Goal: Task Accomplishment & Management: Manage account settings

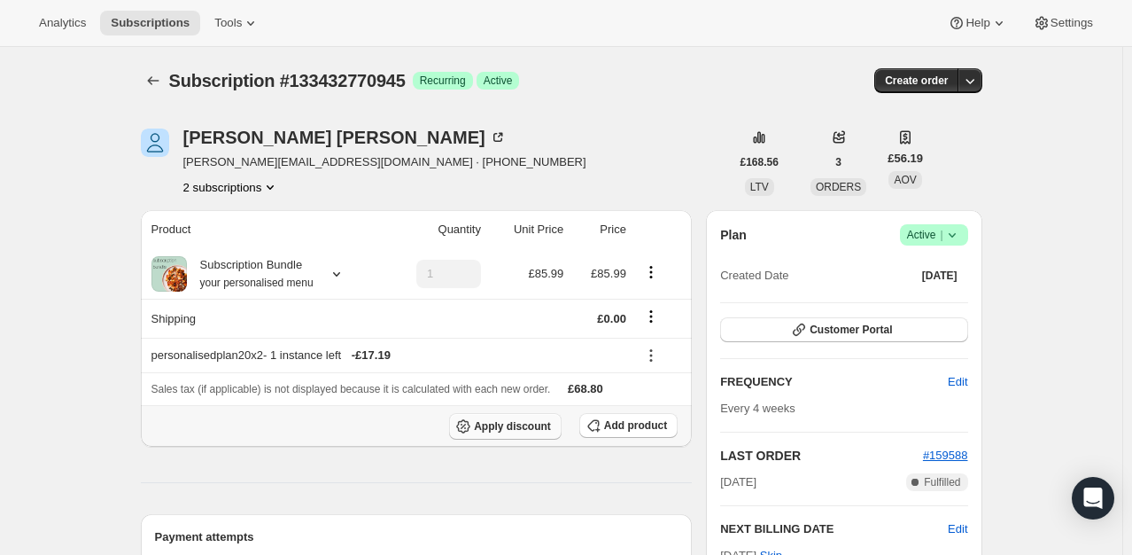
click at [531, 424] on span "Apply discount" at bounding box center [512, 426] width 77 height 14
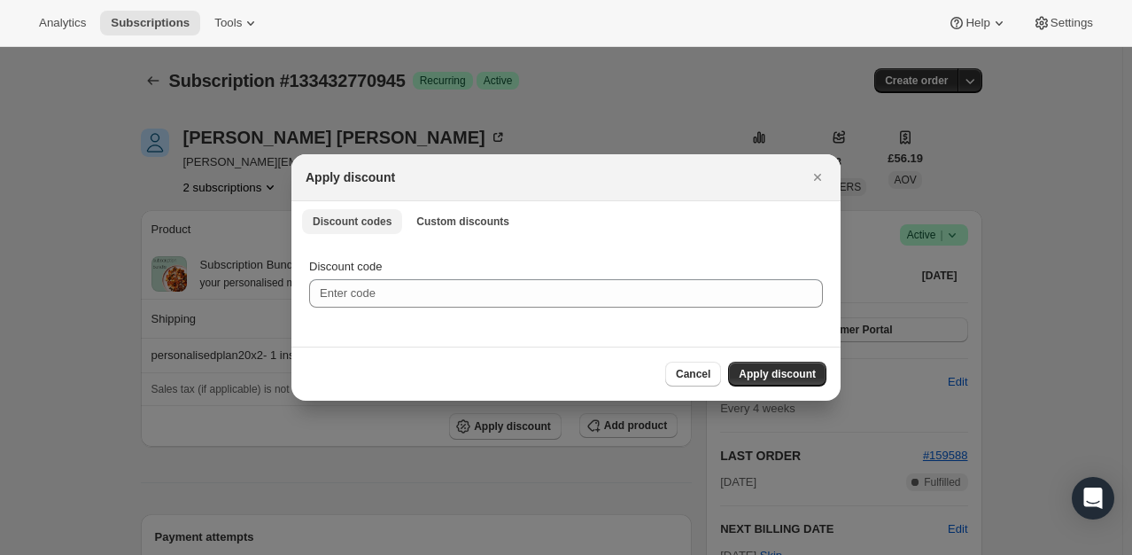
click at [438, 209] on button "Custom discounts" at bounding box center [463, 221] width 114 height 25
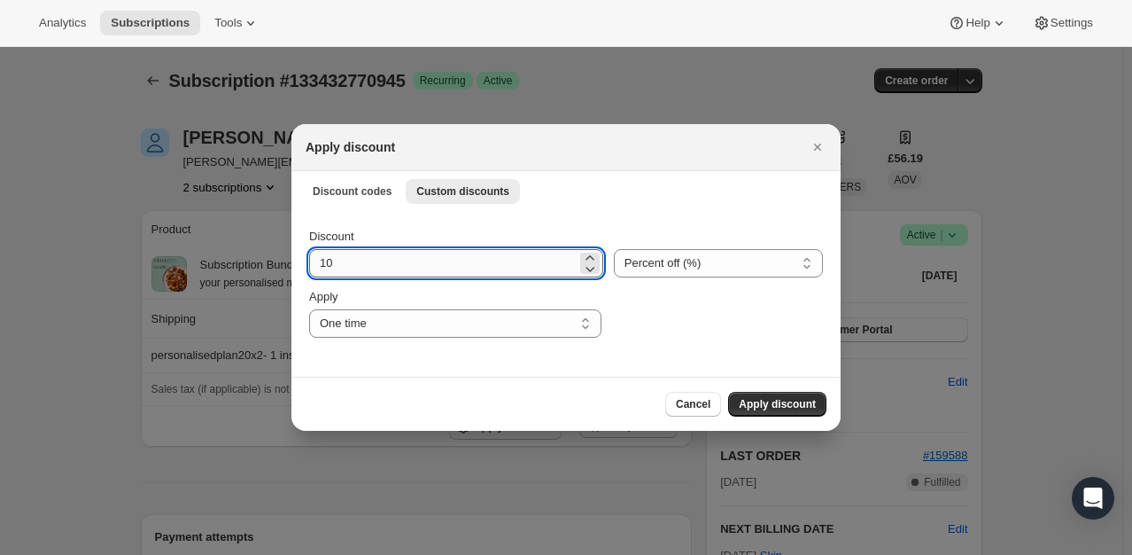
click at [393, 260] on input "10" at bounding box center [443, 263] width 268 height 28
type input "100"
click at [775, 399] on span "Apply discount" at bounding box center [777, 404] width 77 height 14
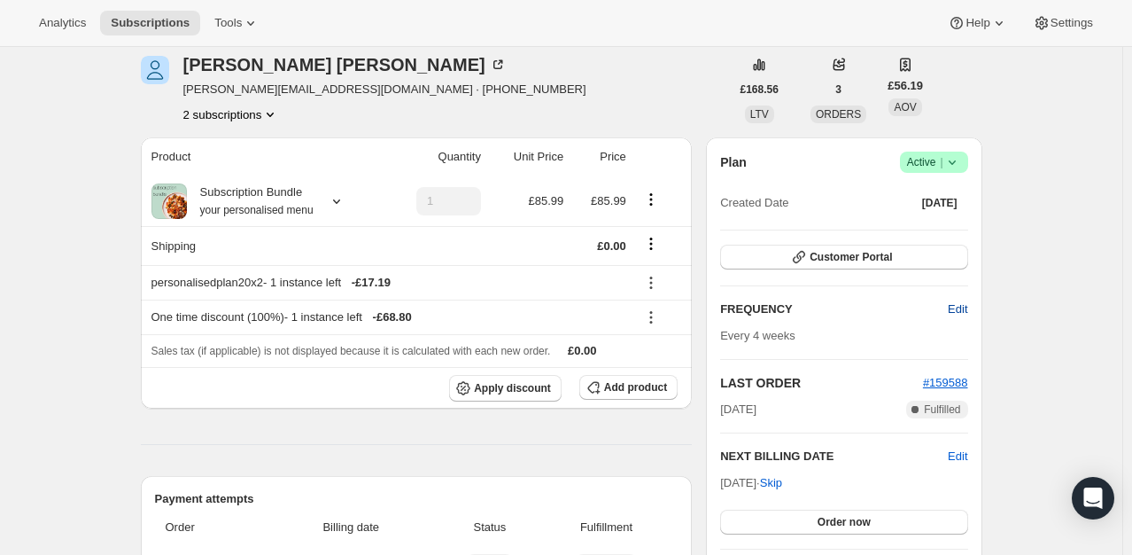
scroll to position [177, 0]
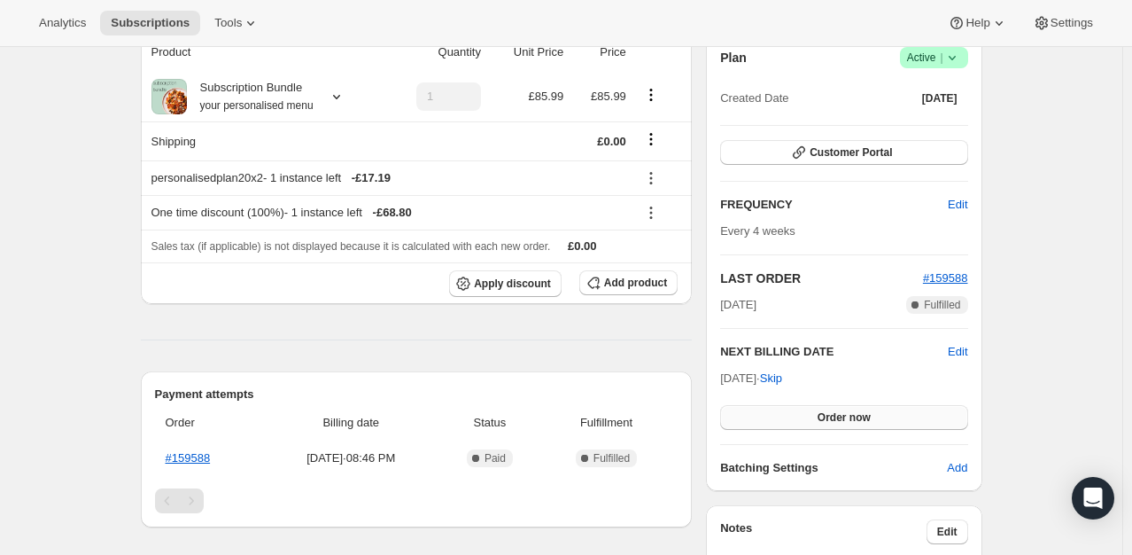
click at [814, 409] on button "Order now" at bounding box center [843, 417] width 247 height 25
click at [815, 411] on span "Click to confirm" at bounding box center [844, 417] width 81 height 14
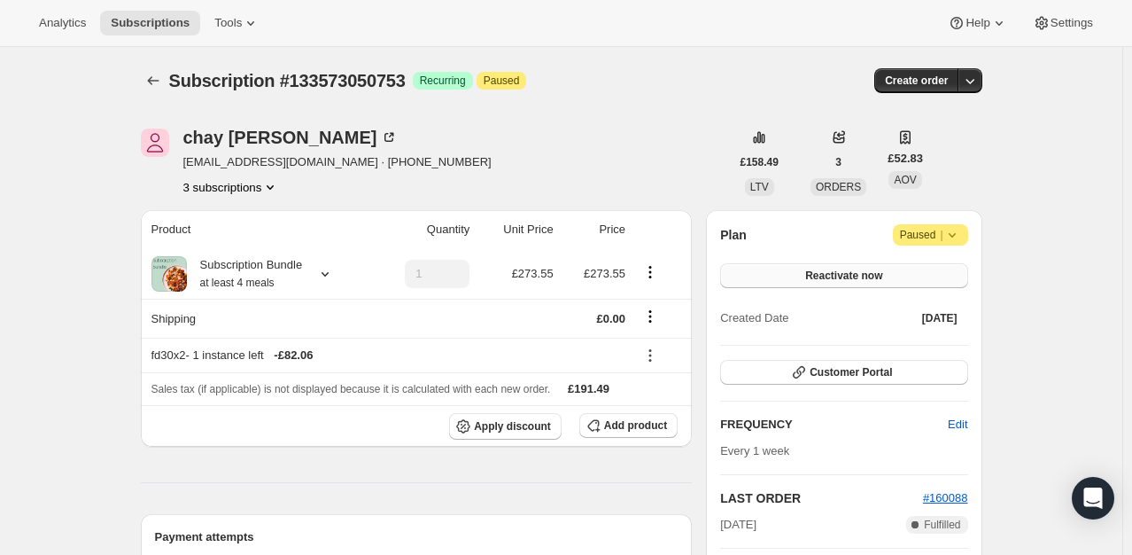
click at [863, 267] on button "Reactivate now" at bounding box center [843, 275] width 247 height 25
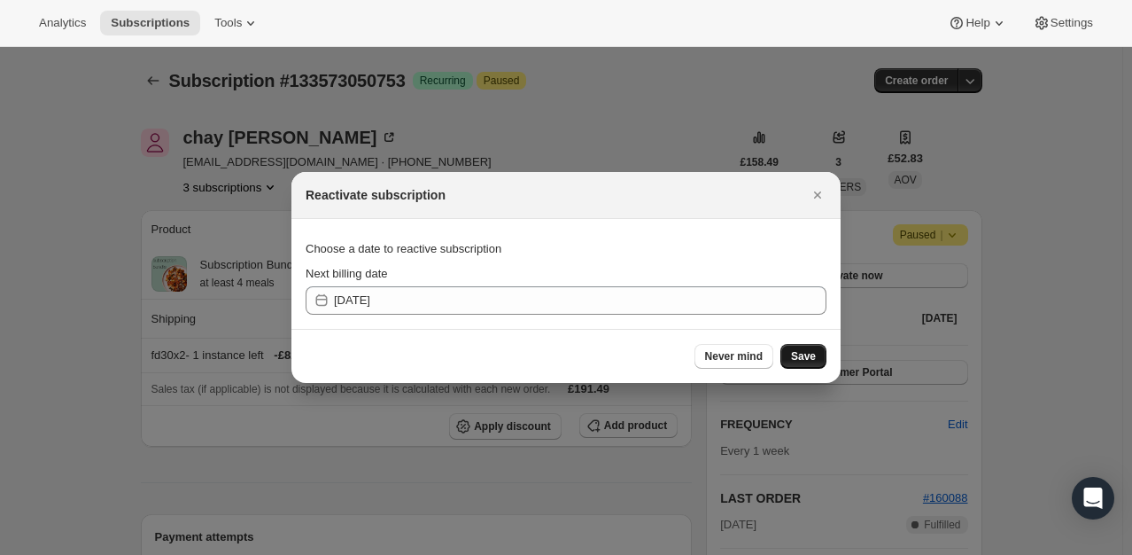
click at [808, 362] on span "Save" at bounding box center [803, 356] width 25 height 14
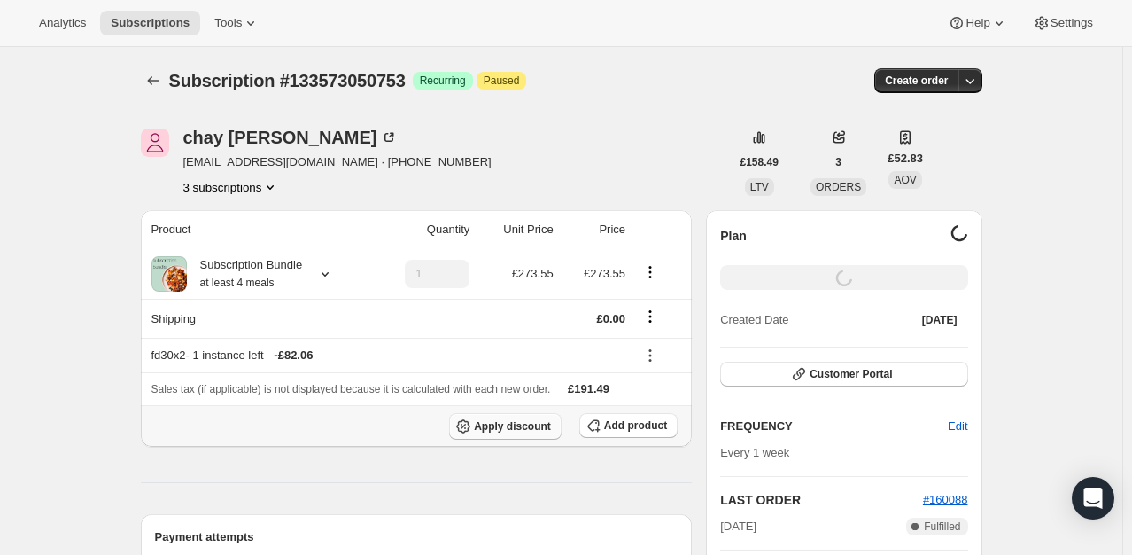
click at [542, 424] on span "Apply discount" at bounding box center [512, 426] width 77 height 14
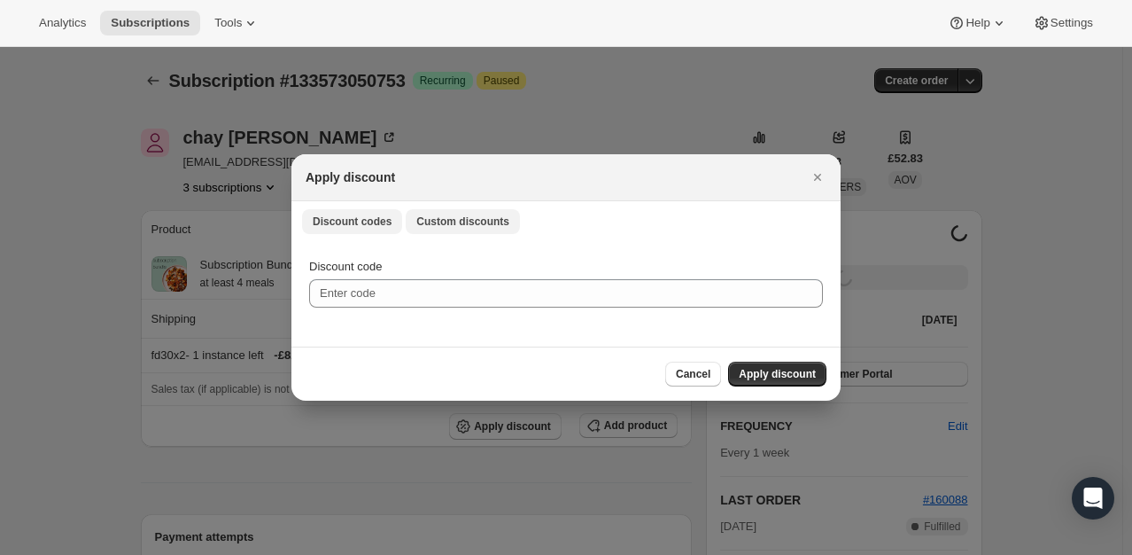
click at [447, 218] on span "Custom discounts" at bounding box center [462, 221] width 93 height 14
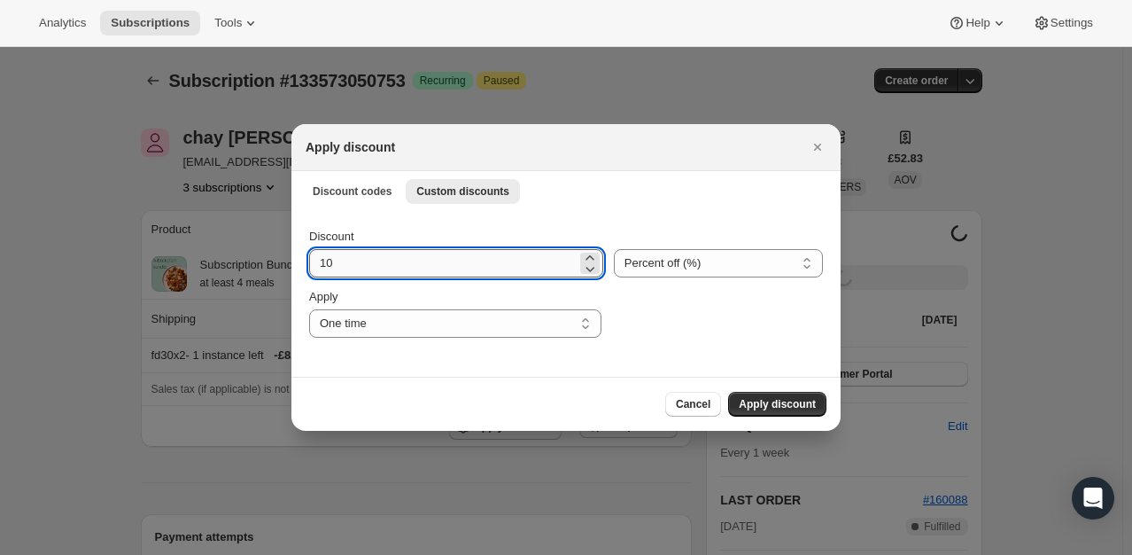
click at [384, 263] on input "10" at bounding box center [443, 263] width 268 height 28
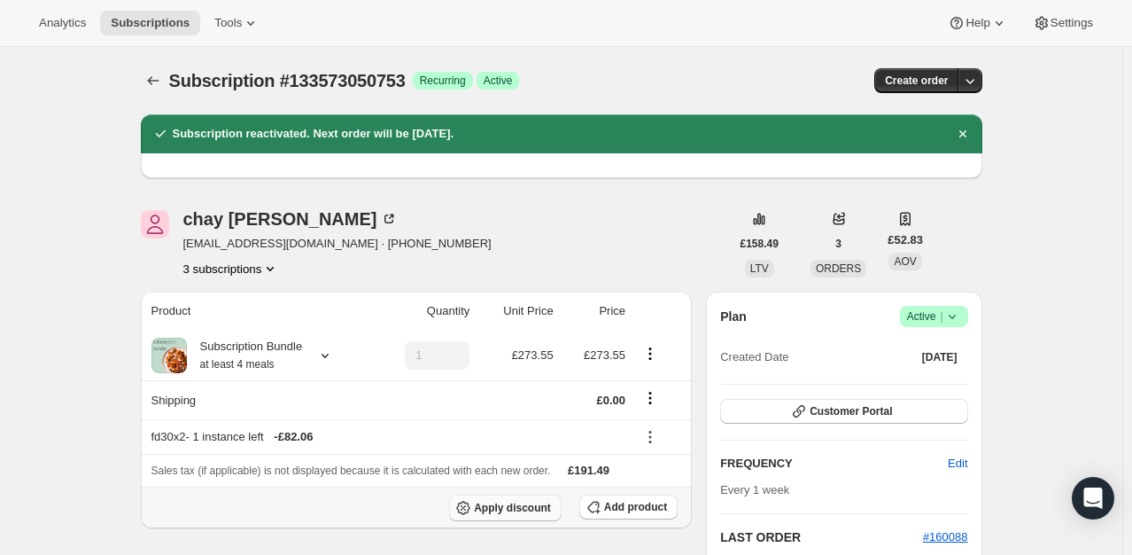
click at [531, 509] on span "Apply discount" at bounding box center [512, 508] width 77 height 14
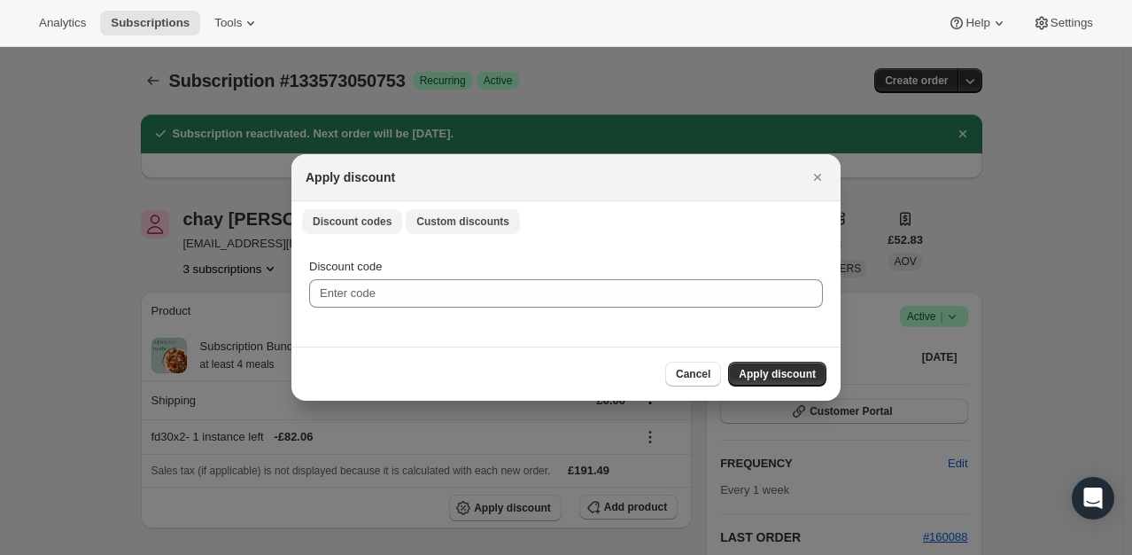
click at [429, 225] on span "Custom discounts" at bounding box center [462, 221] width 93 height 14
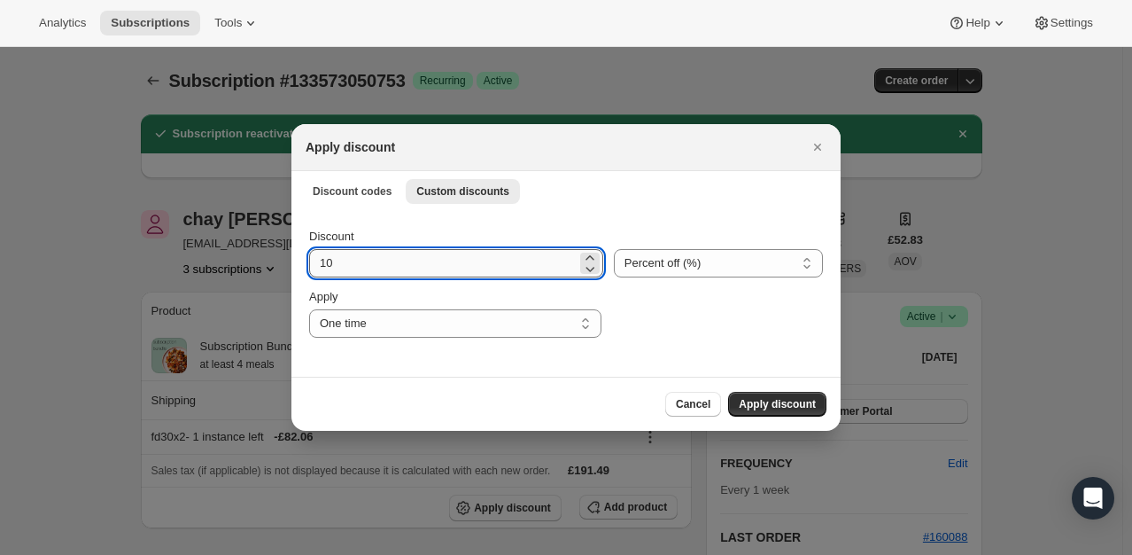
click at [385, 268] on input "10" at bounding box center [443, 263] width 268 height 28
type input "100"
click at [801, 411] on button "Apply discount" at bounding box center [777, 404] width 98 height 25
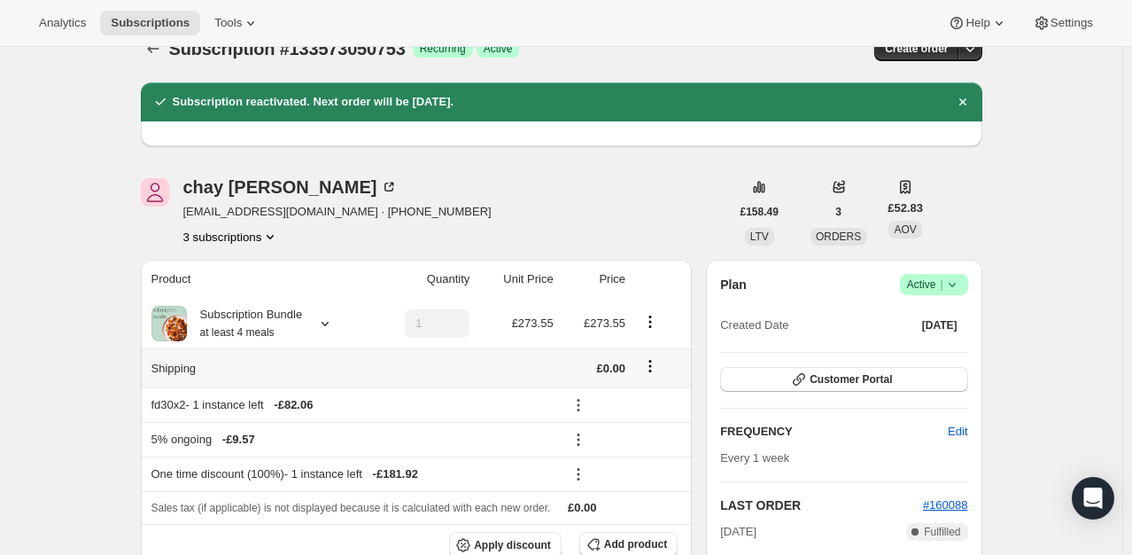
scroll to position [177, 0]
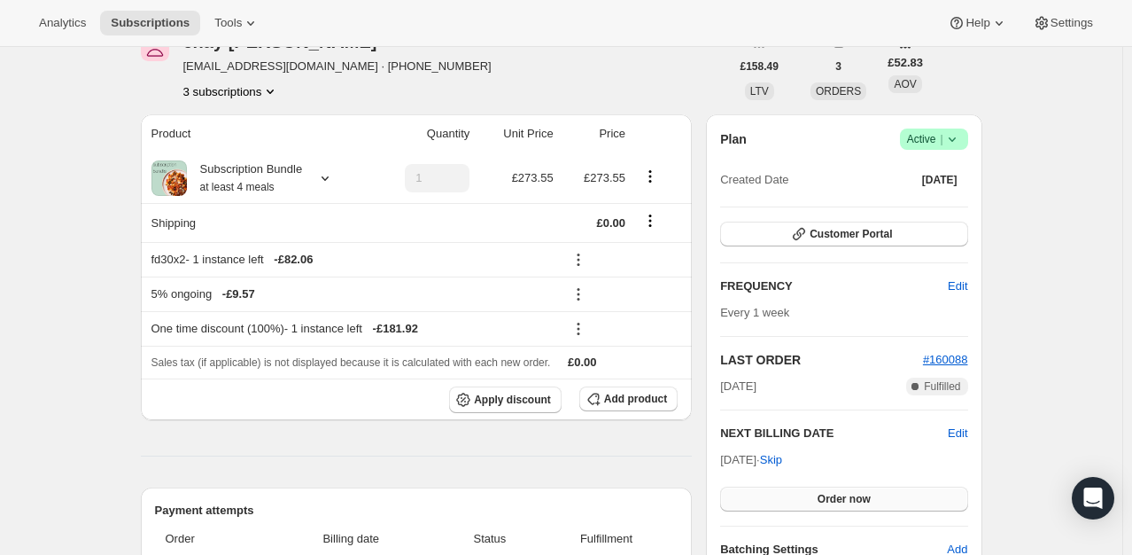
click at [836, 494] on span "Order now" at bounding box center [844, 499] width 53 height 14
click at [836, 494] on span "Click to confirm" at bounding box center [844, 499] width 81 height 14
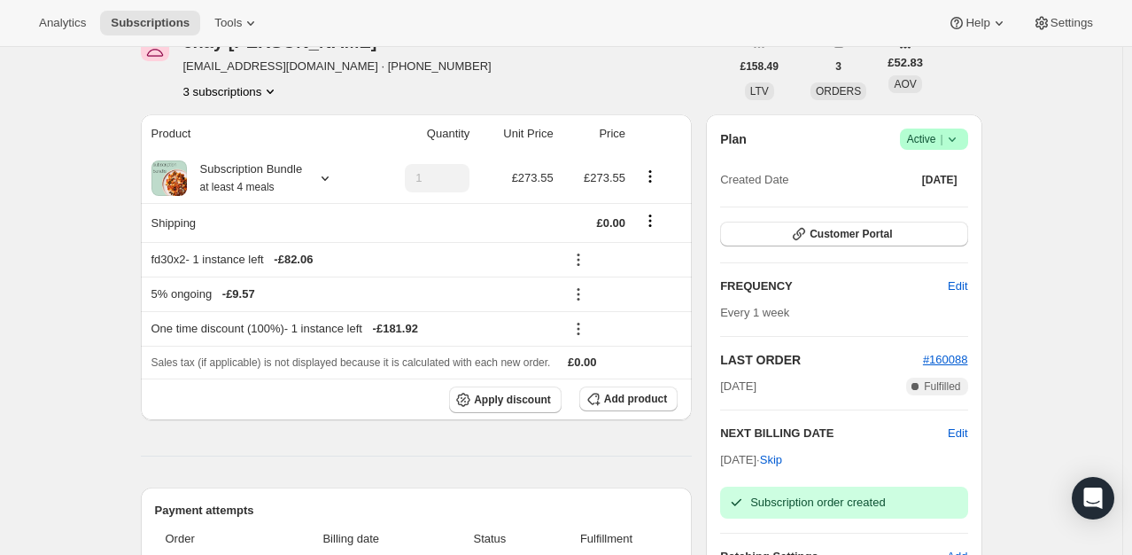
click at [961, 141] on icon at bounding box center [953, 139] width 18 height 18
click at [931, 170] on span "Pause subscription" at bounding box center [938, 173] width 97 height 13
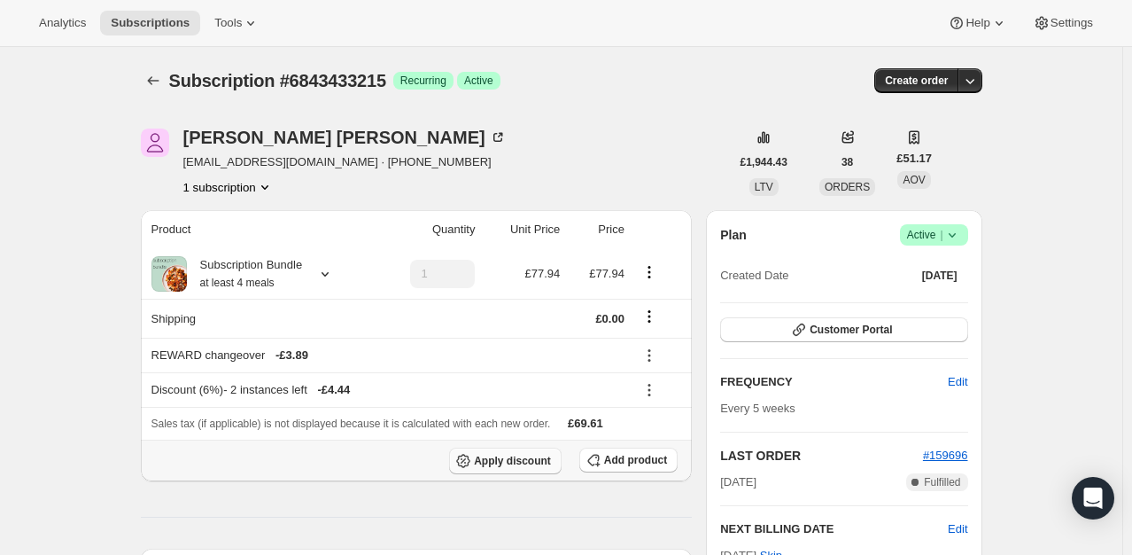
click at [503, 463] on span "Apply discount" at bounding box center [512, 461] width 77 height 14
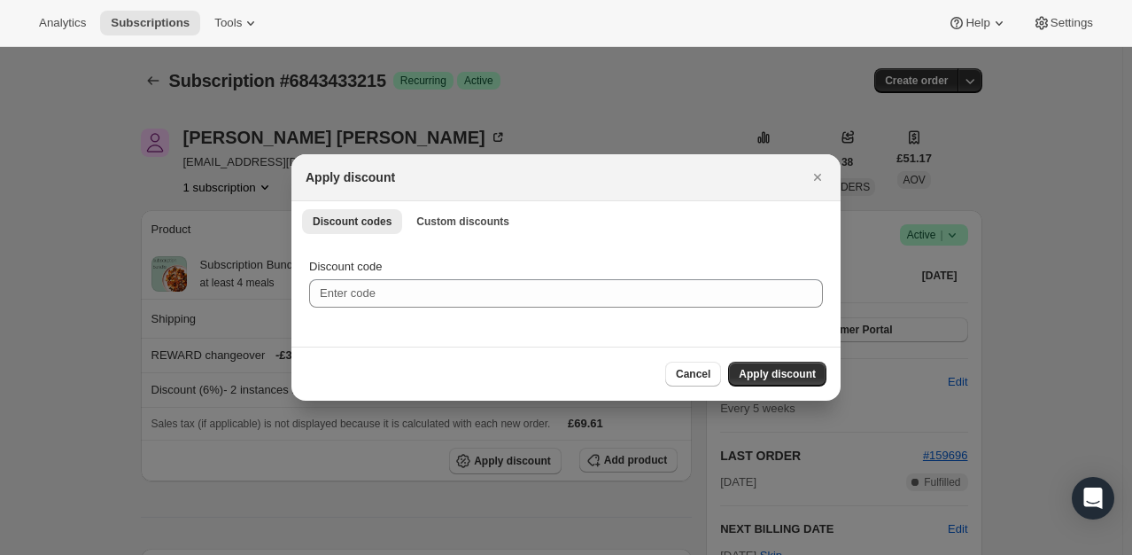
click at [465, 237] on div "Discount codes Custom discounts More views Discount codes Custom discounts More…" at bounding box center [566, 220] width 549 height 39
click at [468, 223] on span "Custom discounts" at bounding box center [462, 221] width 93 height 14
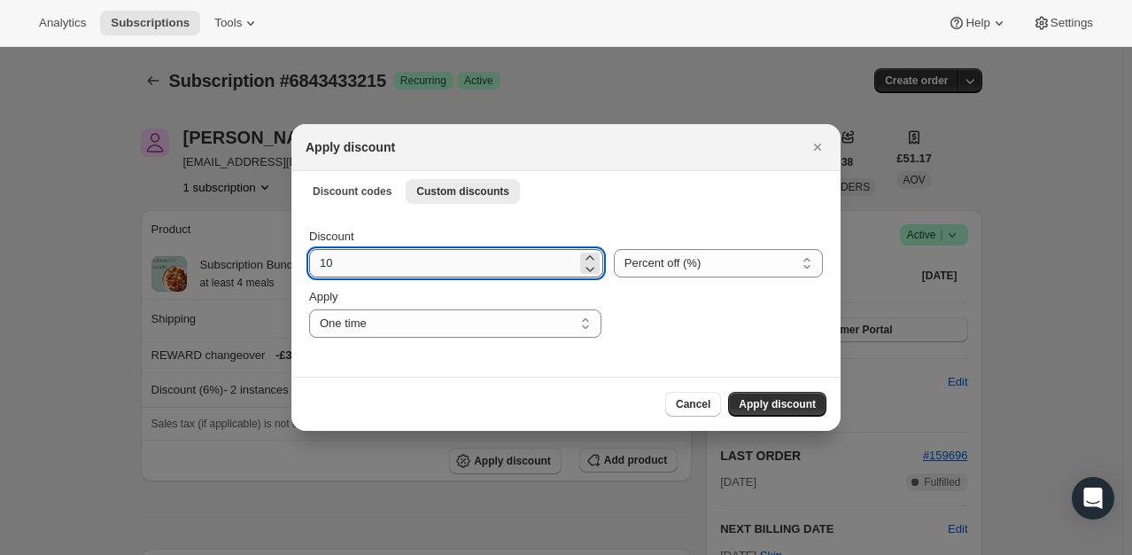
click at [370, 259] on input "10" at bounding box center [443, 263] width 268 height 28
type input "100"
click at [795, 402] on span "Apply discount" at bounding box center [777, 404] width 77 height 14
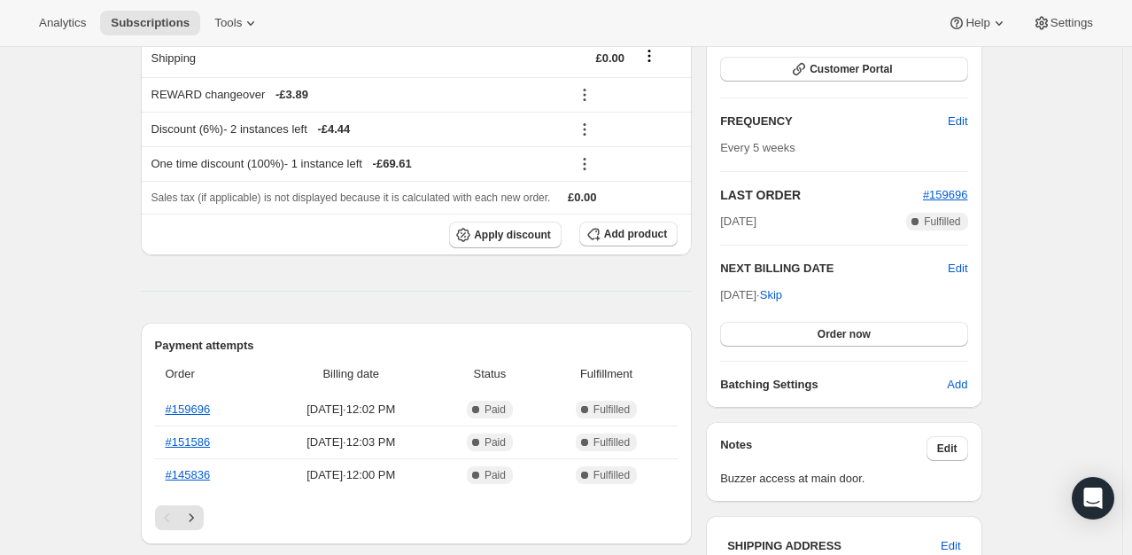
scroll to position [266, 0]
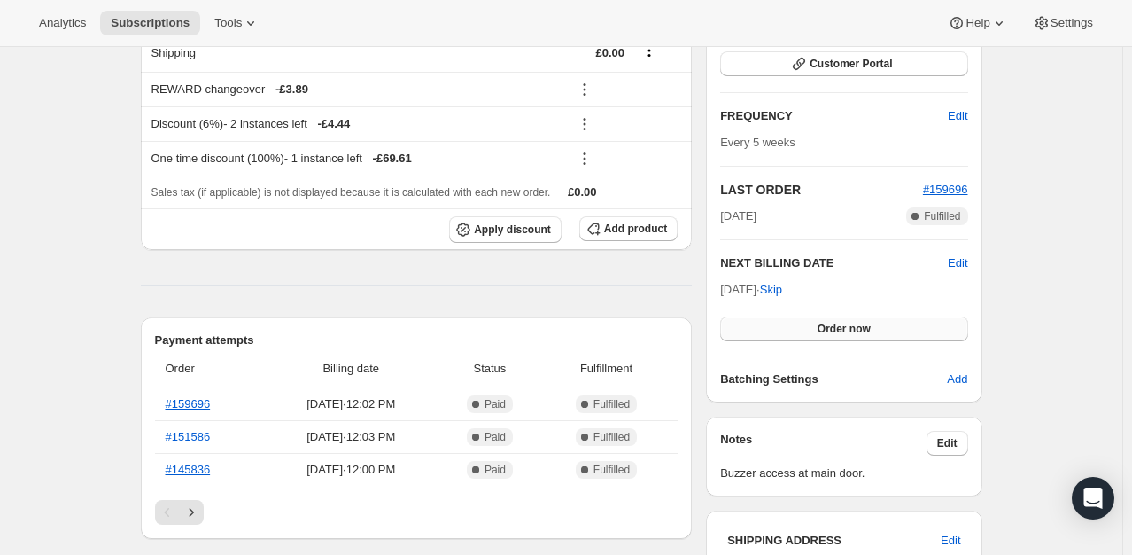
click at [851, 327] on span "Order now" at bounding box center [844, 329] width 53 height 14
click at [851, 327] on span "Click to confirm" at bounding box center [844, 329] width 81 height 14
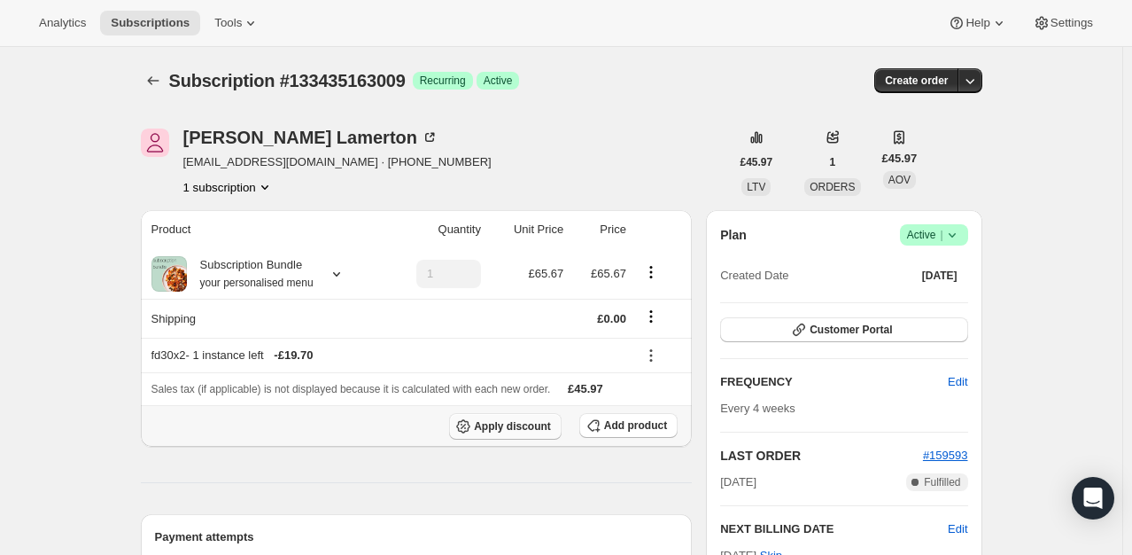
click at [536, 430] on span "Apply discount" at bounding box center [512, 426] width 77 height 14
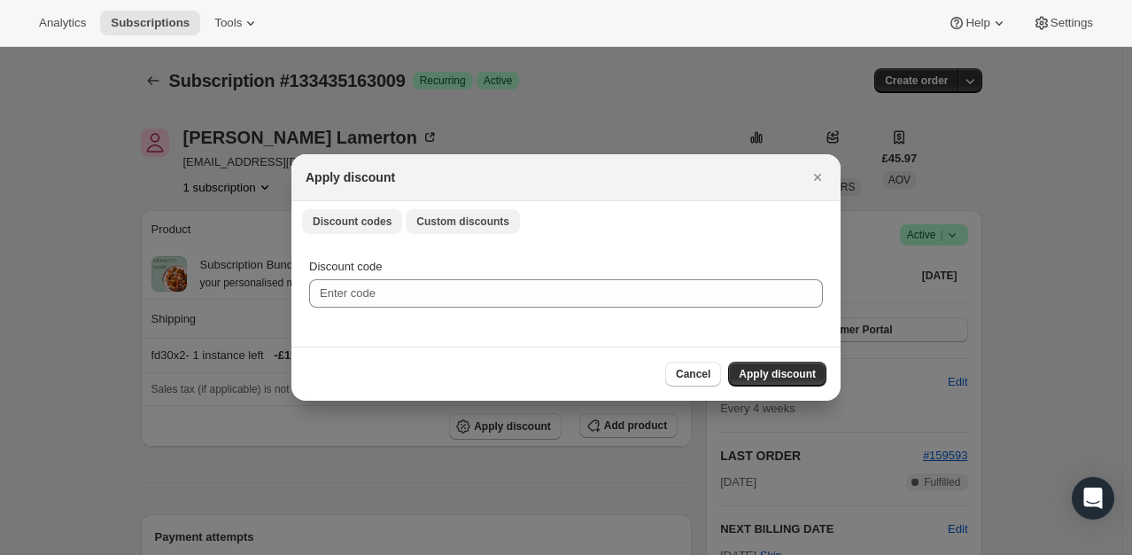
click at [471, 219] on span "Custom discounts" at bounding box center [462, 221] width 93 height 14
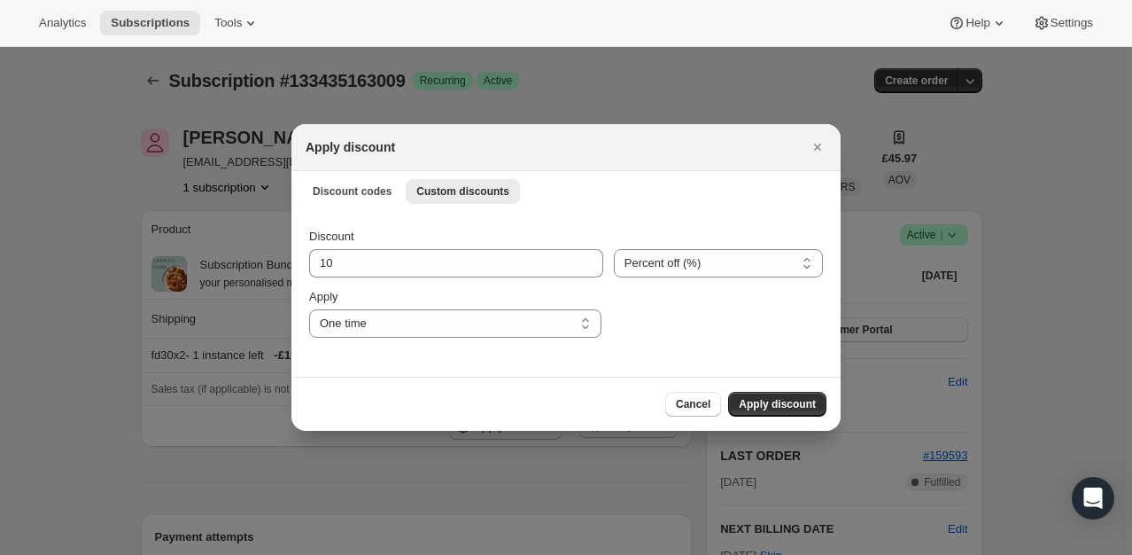
click at [378, 282] on div "Discount 10 Percent off (%) Amount off (£) Percent off (%) Apply One time Speci…" at bounding box center [566, 283] width 514 height 110
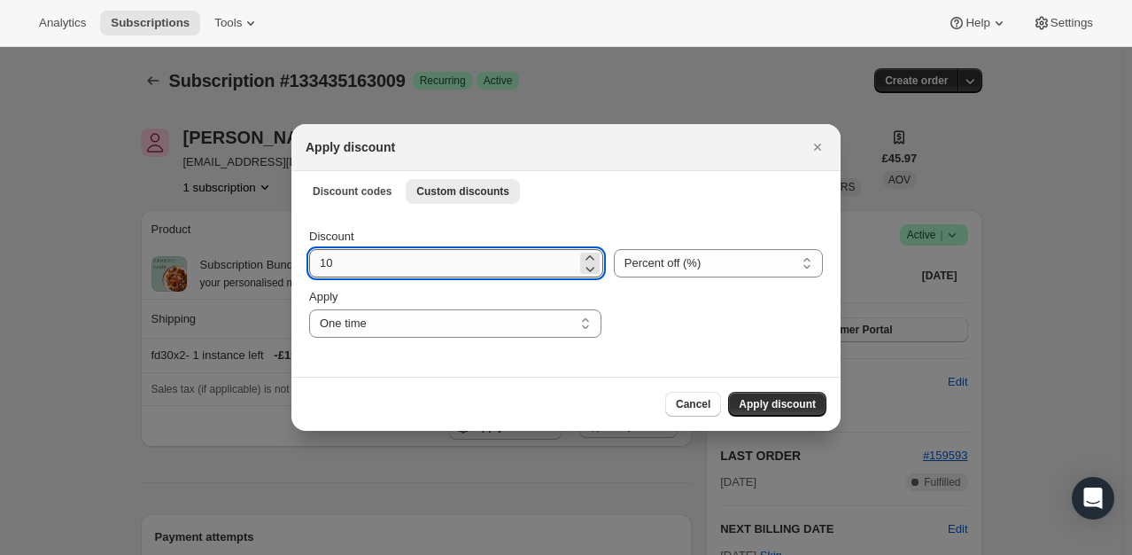
click at [389, 265] on input "10" at bounding box center [443, 263] width 268 height 28
type input "100"
click at [795, 406] on span "Apply discount" at bounding box center [777, 404] width 77 height 14
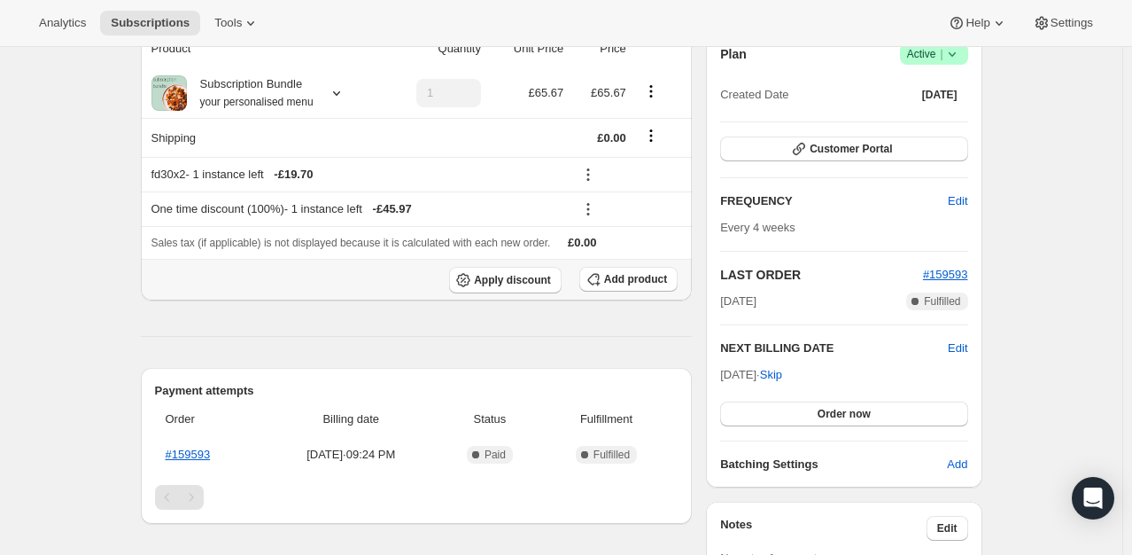
scroll to position [266, 0]
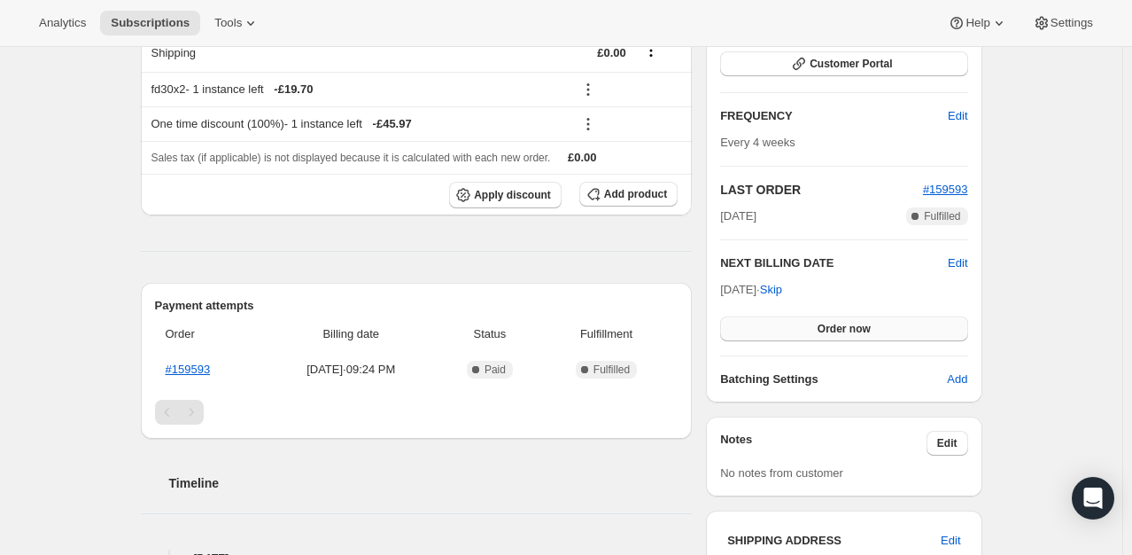
click at [845, 333] on span "Order now" at bounding box center [844, 329] width 53 height 14
click at [847, 327] on span "Click to confirm" at bounding box center [844, 329] width 81 height 14
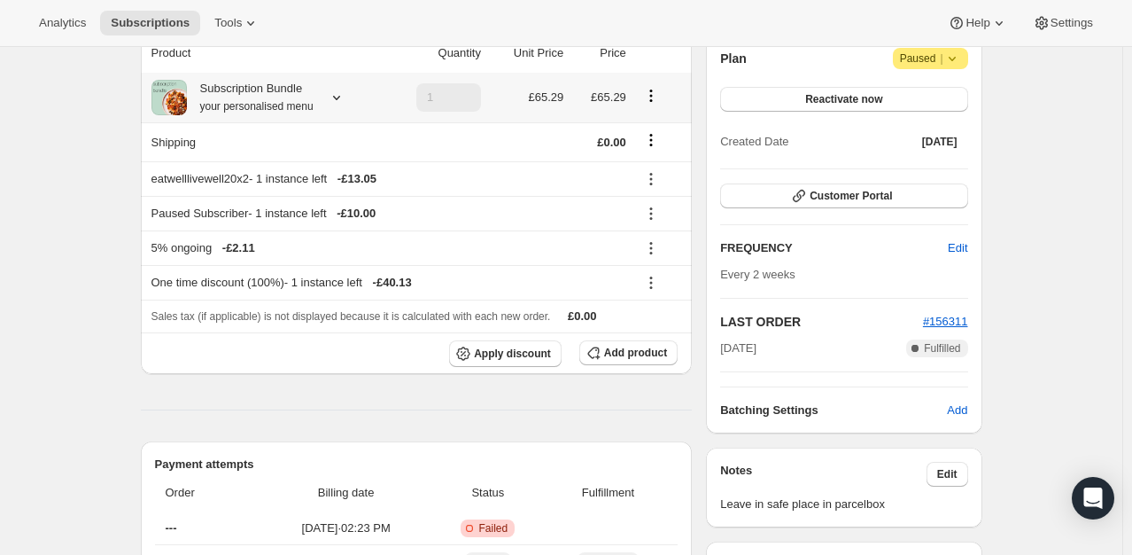
scroll to position [177, 0]
click at [871, 94] on span "Reactivate now" at bounding box center [843, 98] width 77 height 14
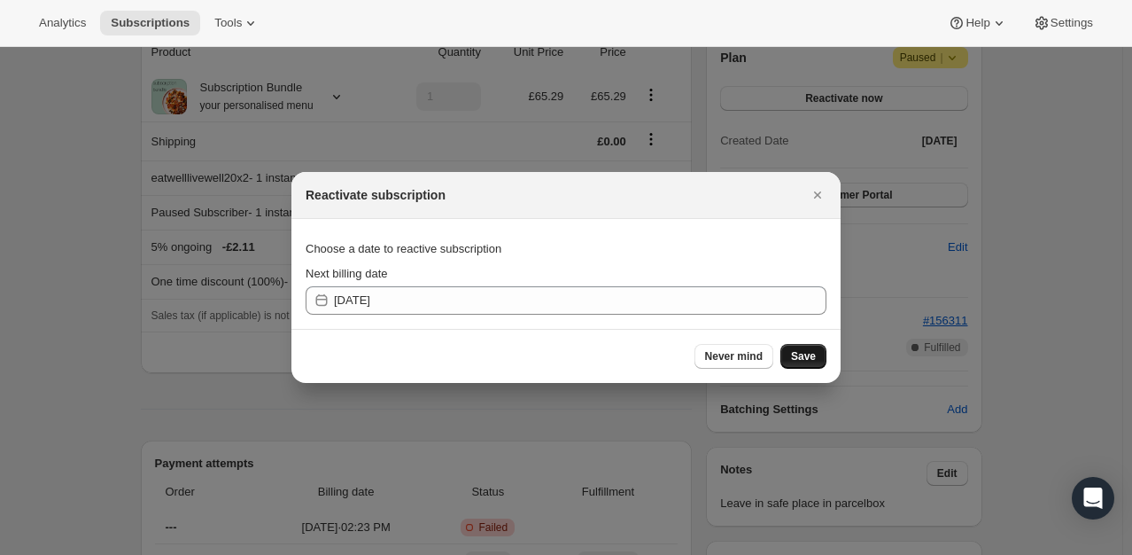
click at [813, 350] on span "Save" at bounding box center [803, 356] width 25 height 14
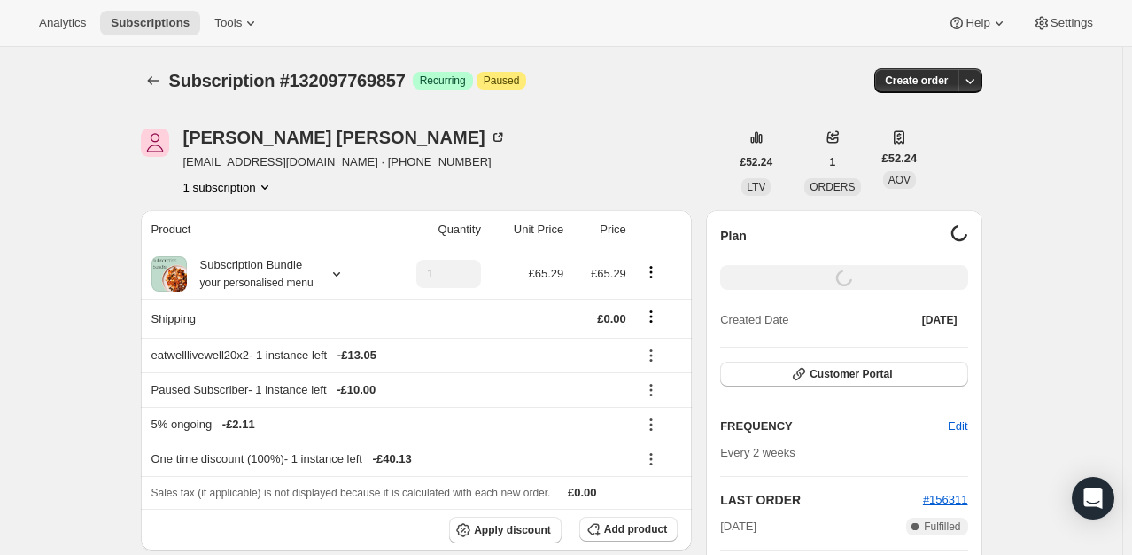
scroll to position [177, 0]
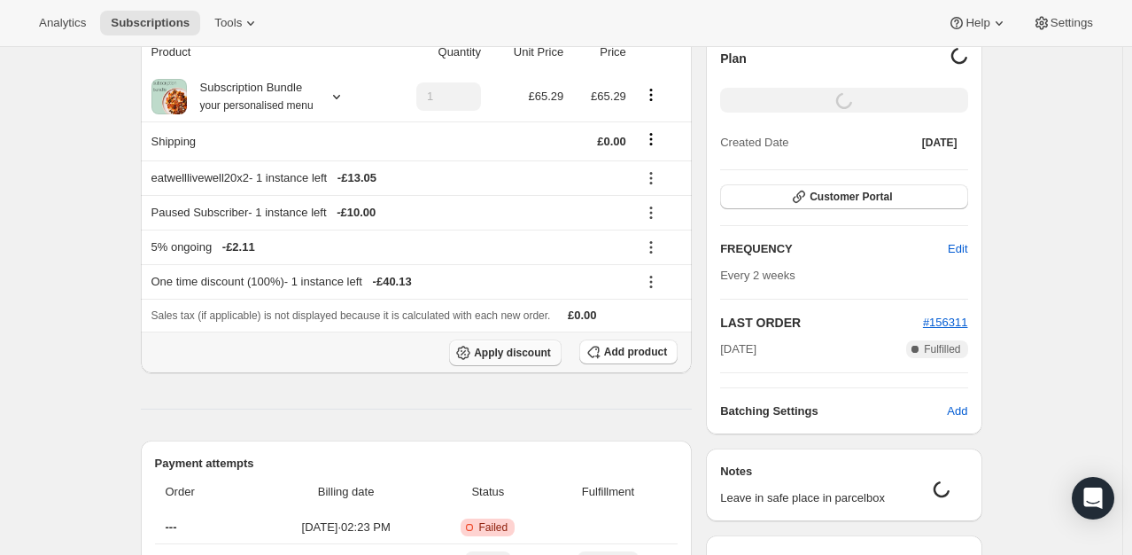
click at [522, 360] on button "Apply discount" at bounding box center [505, 352] width 113 height 27
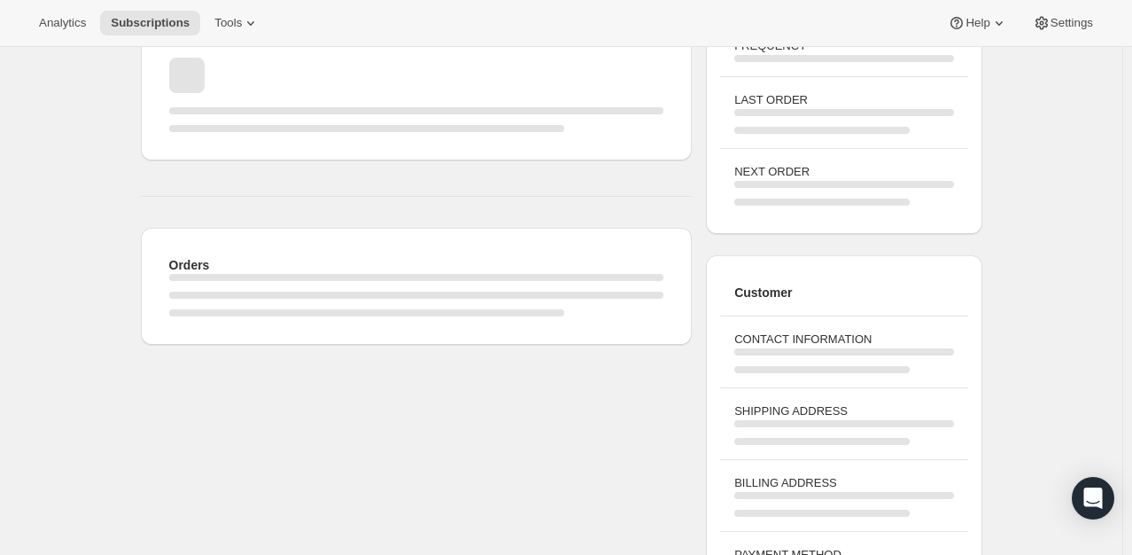
click at [487, 221] on div "Orders" at bounding box center [417, 141] width 552 height 408
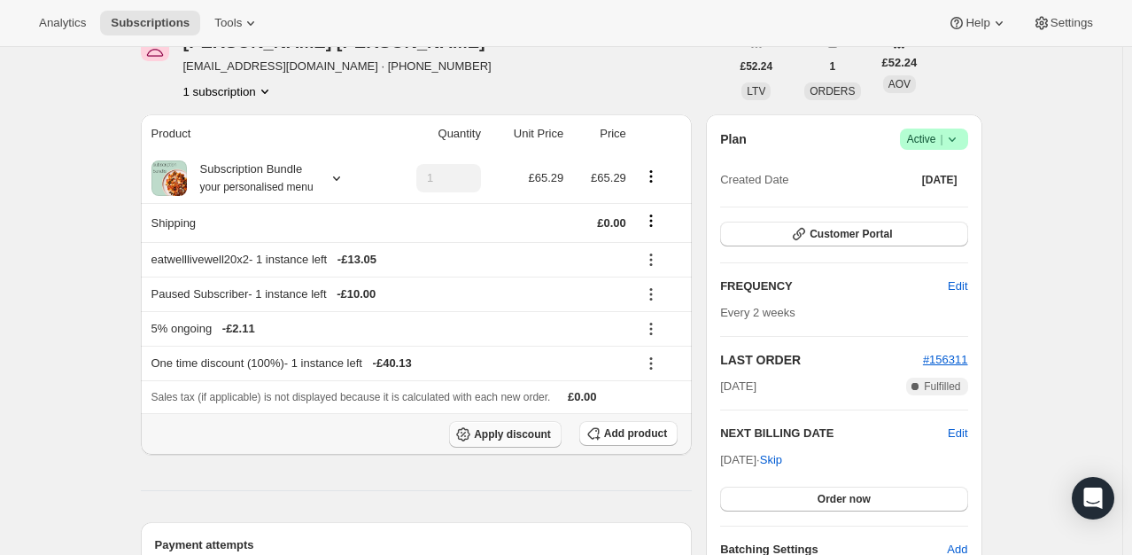
click at [533, 431] on span "Apply discount" at bounding box center [512, 434] width 77 height 14
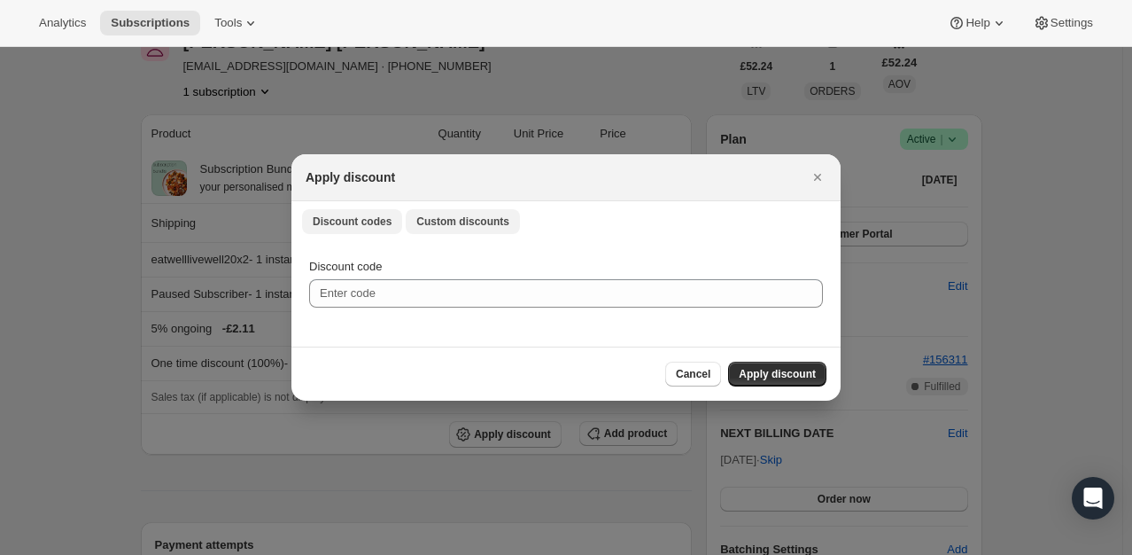
click at [470, 229] on span "Custom discounts" at bounding box center [462, 221] width 93 height 14
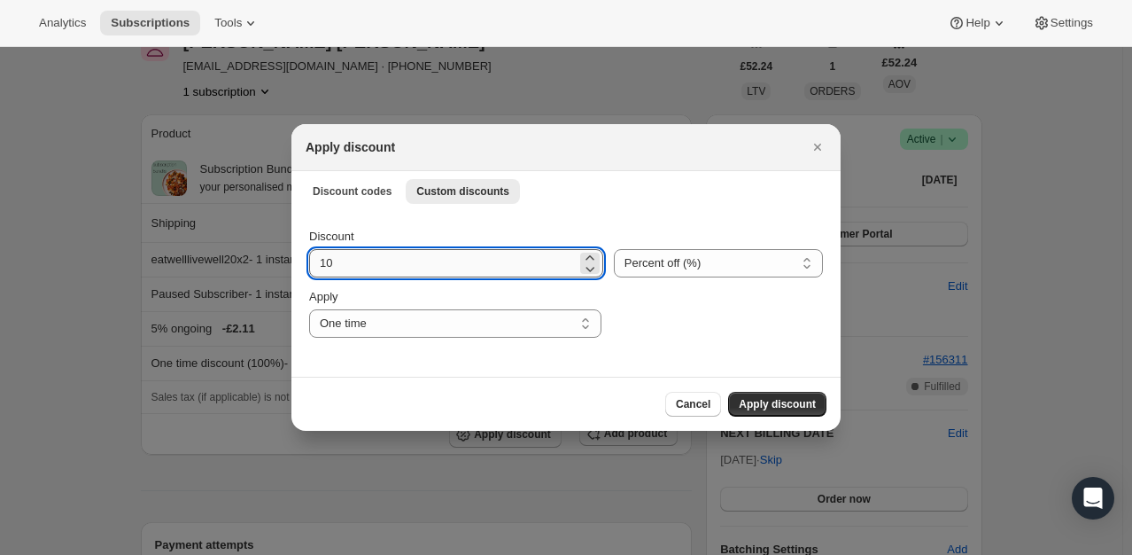
click at [385, 260] on input "10" at bounding box center [443, 263] width 268 height 28
type input "100"
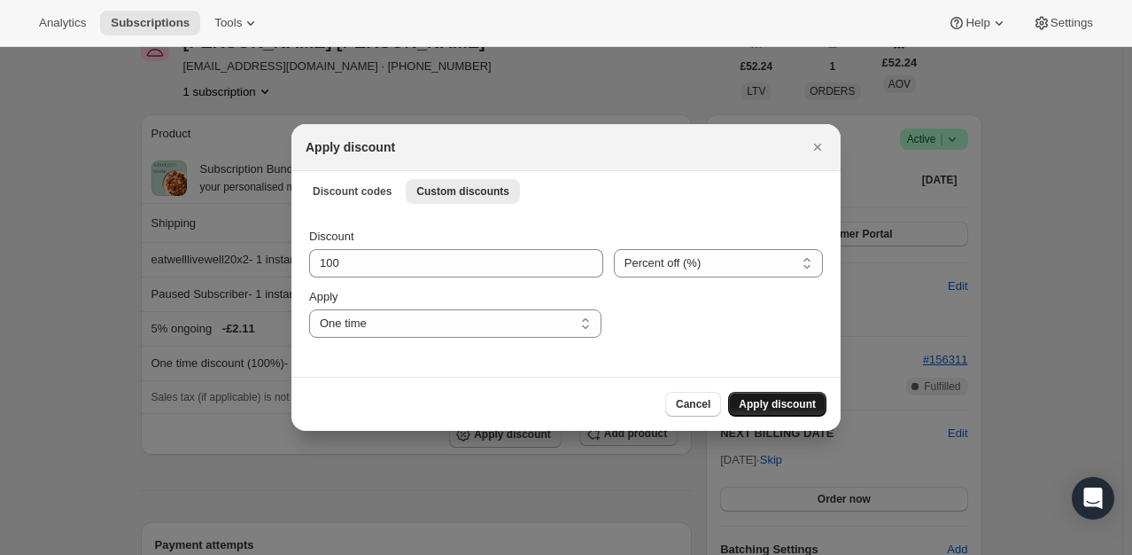
click at [794, 412] on button "Apply discount" at bounding box center [777, 404] width 98 height 25
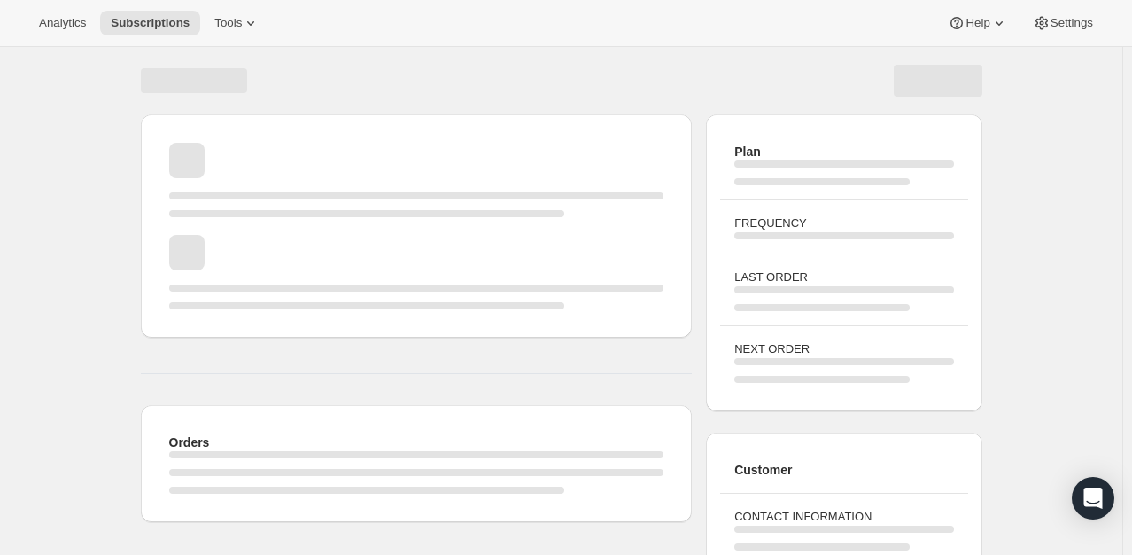
scroll to position [177, 0]
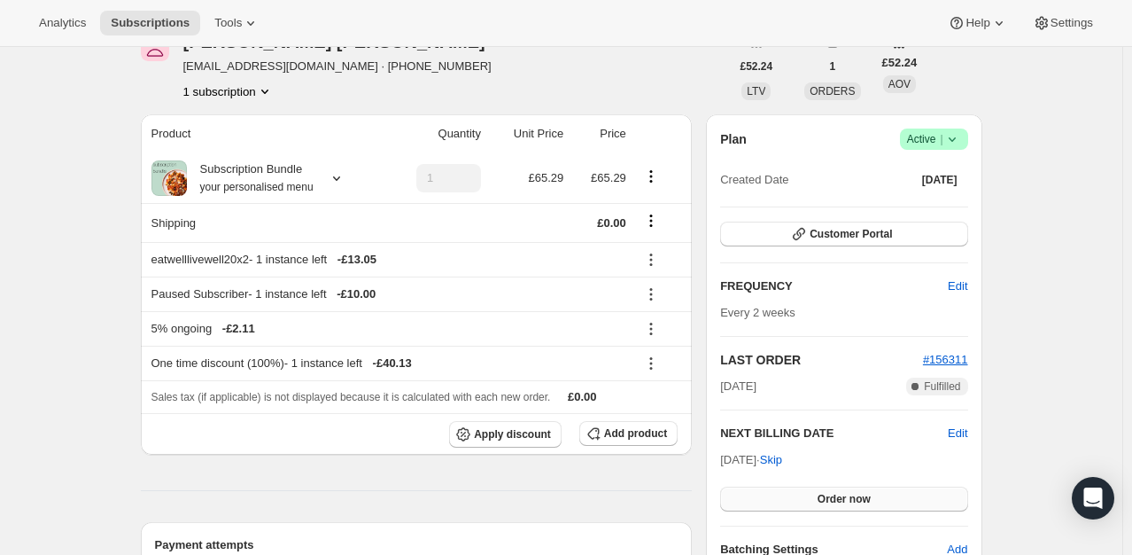
click at [819, 491] on button "Order now" at bounding box center [843, 498] width 247 height 25
click at [820, 492] on span "Click to confirm" at bounding box center [844, 499] width 81 height 14
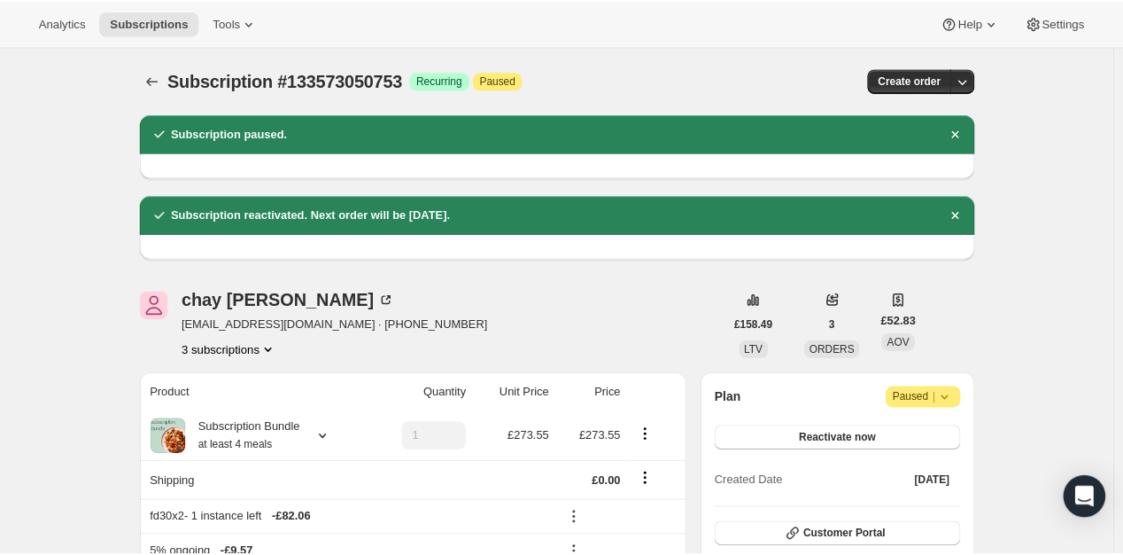
scroll to position [177, 0]
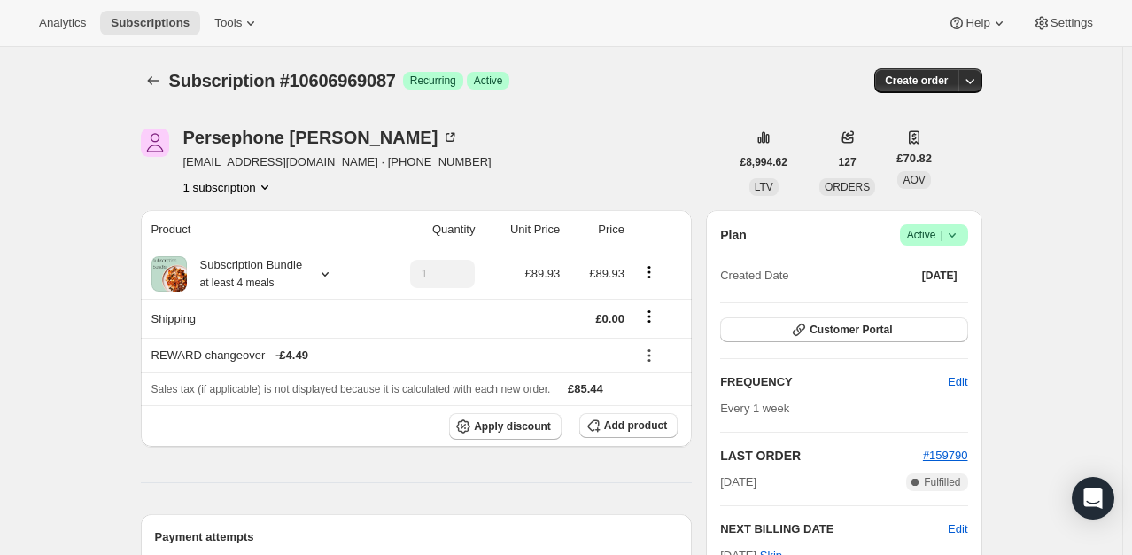
click at [730, 144] on div "Persephone Pickering persephone.p-93@hotmail.com · +447974101834 1 subscription" at bounding box center [435, 161] width 589 height 67
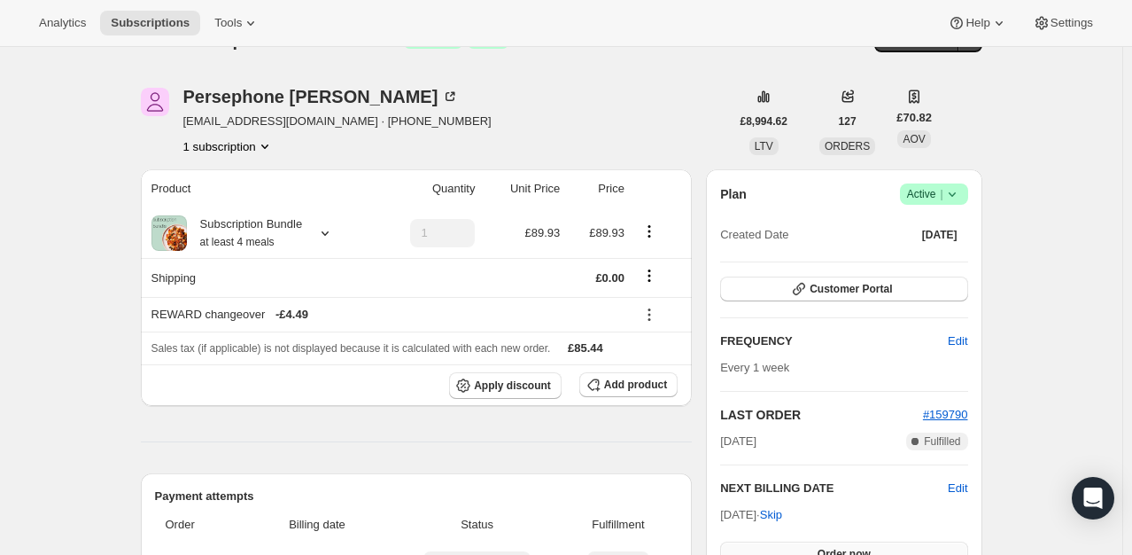
scroll to position [177, 0]
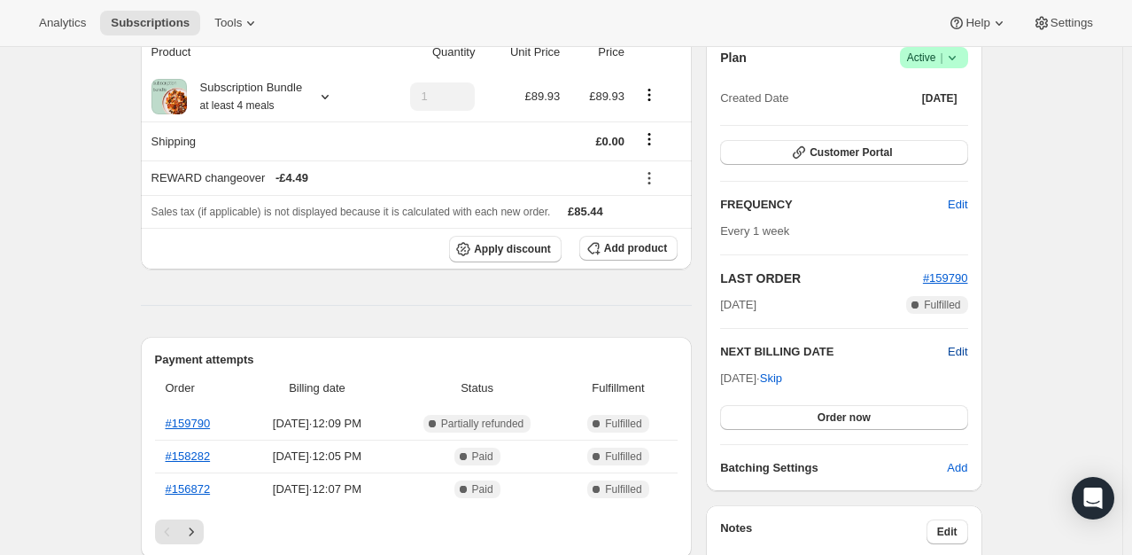
click at [960, 349] on span "Edit" at bounding box center [957, 352] width 19 height 18
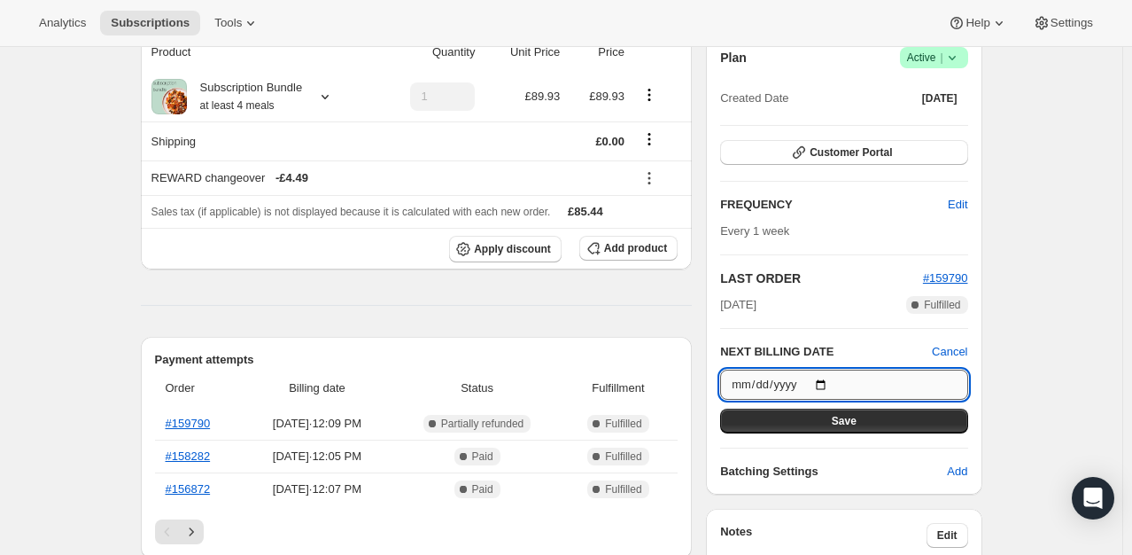
click at [828, 384] on input "2025-10-12" at bounding box center [843, 384] width 247 height 30
type input "2025-10-09"
click at [844, 420] on span "Save" at bounding box center [844, 421] width 25 height 14
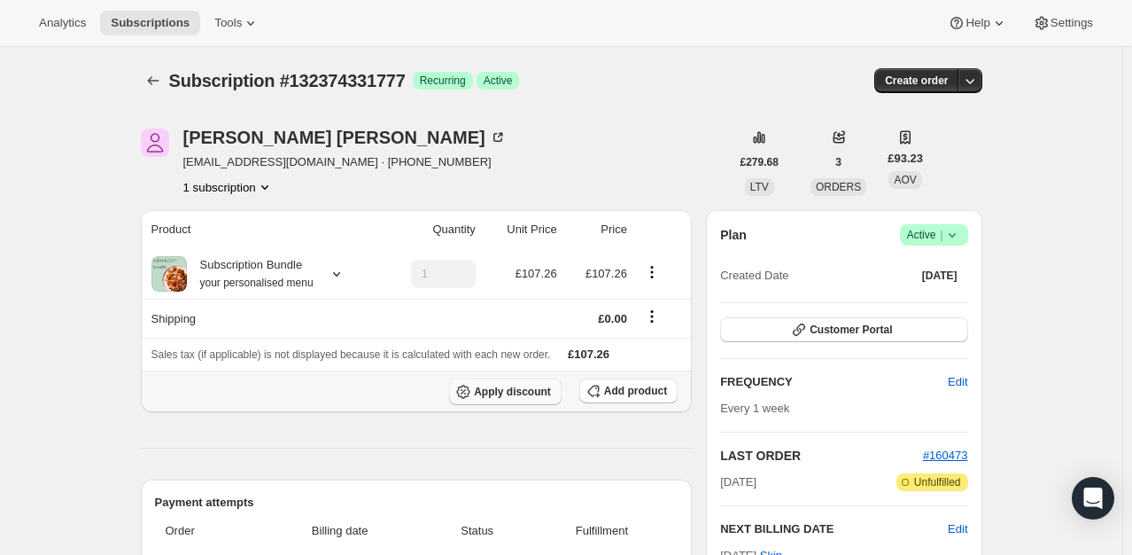
click at [518, 390] on span "Apply discount" at bounding box center [512, 392] width 77 height 14
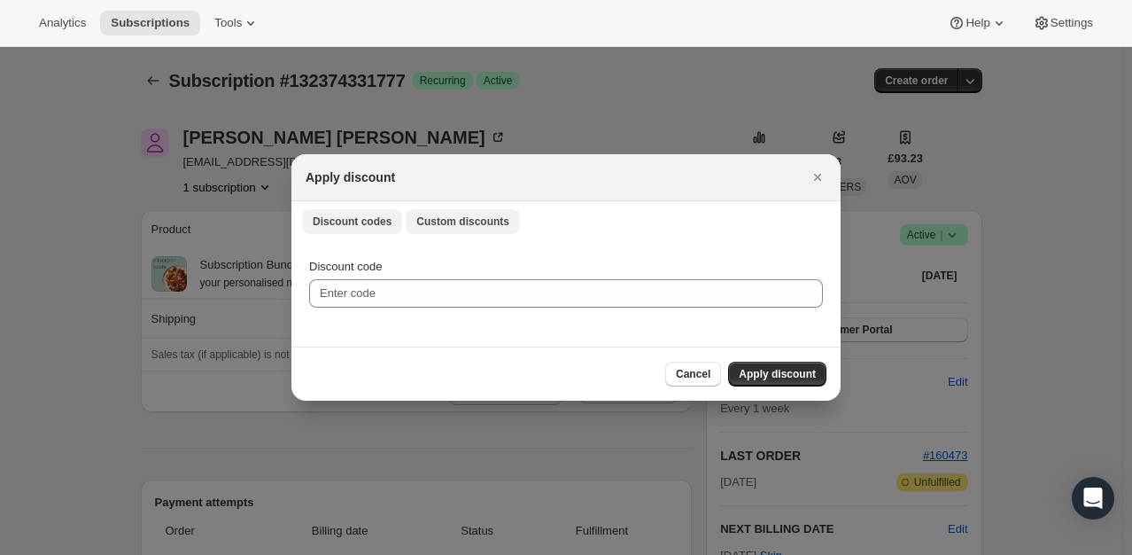
click at [448, 214] on button "Custom discounts" at bounding box center [463, 221] width 114 height 25
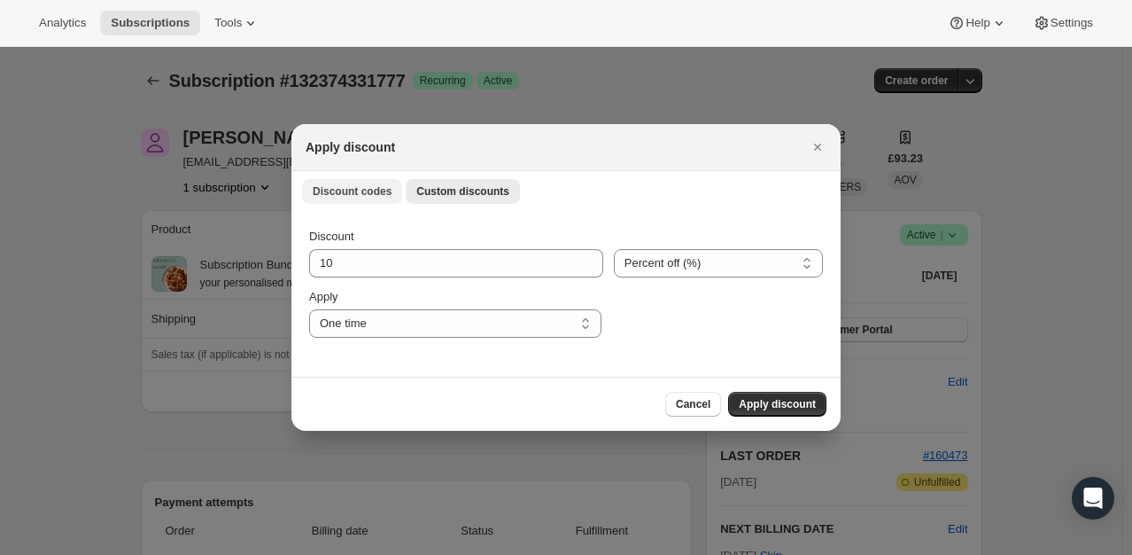
click at [352, 188] on span "Discount codes" at bounding box center [352, 191] width 79 height 14
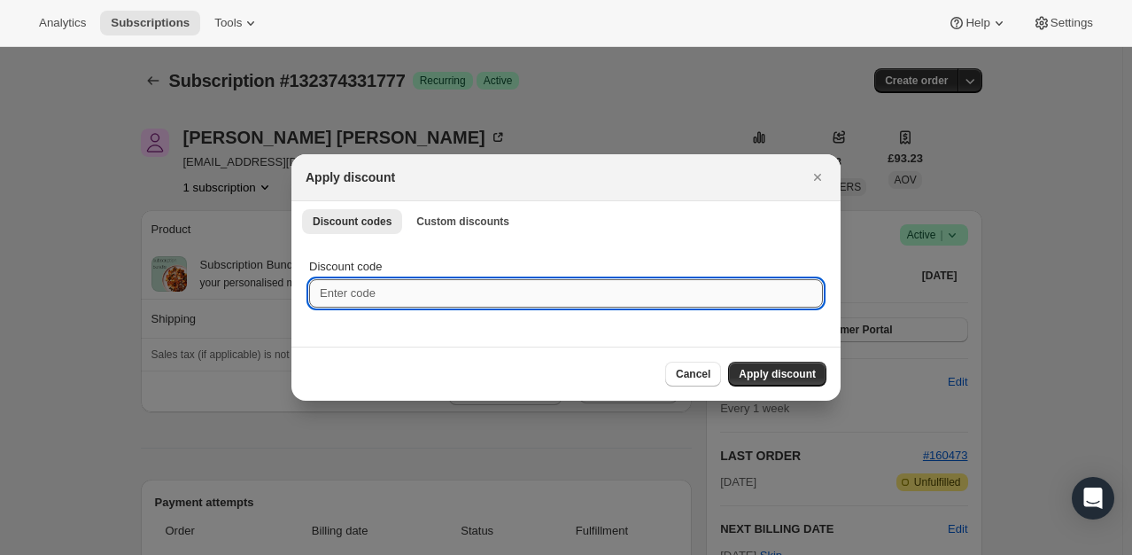
paste input "FRIEND-9TVBZFQ"
type input "FRIEND-9TVBZFQ"
click at [766, 370] on span "Apply discount" at bounding box center [777, 374] width 77 height 14
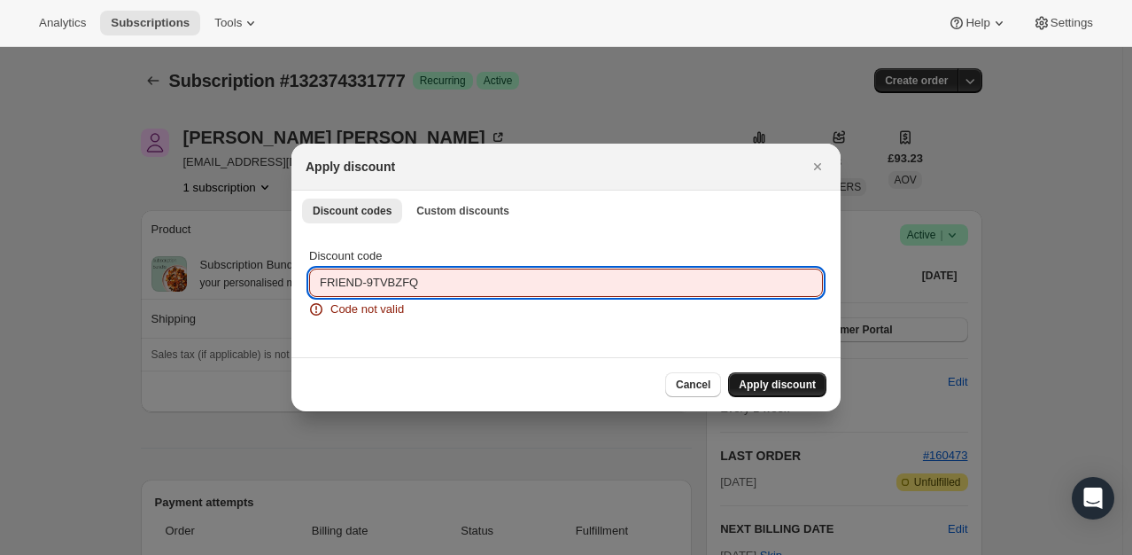
click at [420, 292] on input "FRIEND-9TVBZFQ" at bounding box center [566, 282] width 514 height 28
drag, startPoint x: 420, startPoint y: 286, endPoint x: 322, endPoint y: 289, distance: 98.4
click at [322, 289] on input "FRIEND-9TVBZFQ" at bounding box center [566, 282] width 514 height 28
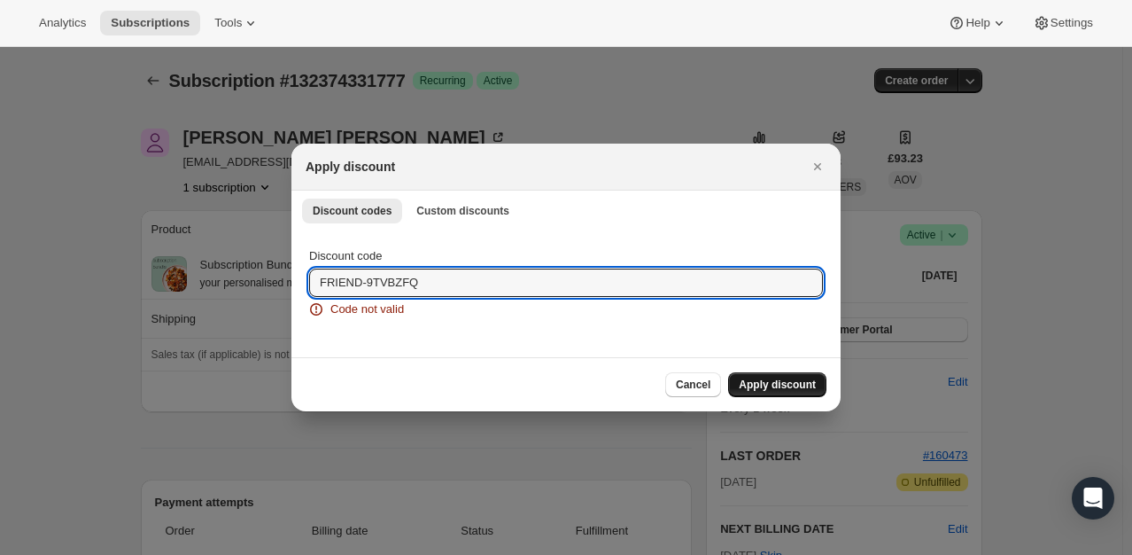
paste input "2XH4"
type input "FRIEND-9TV2XH4"
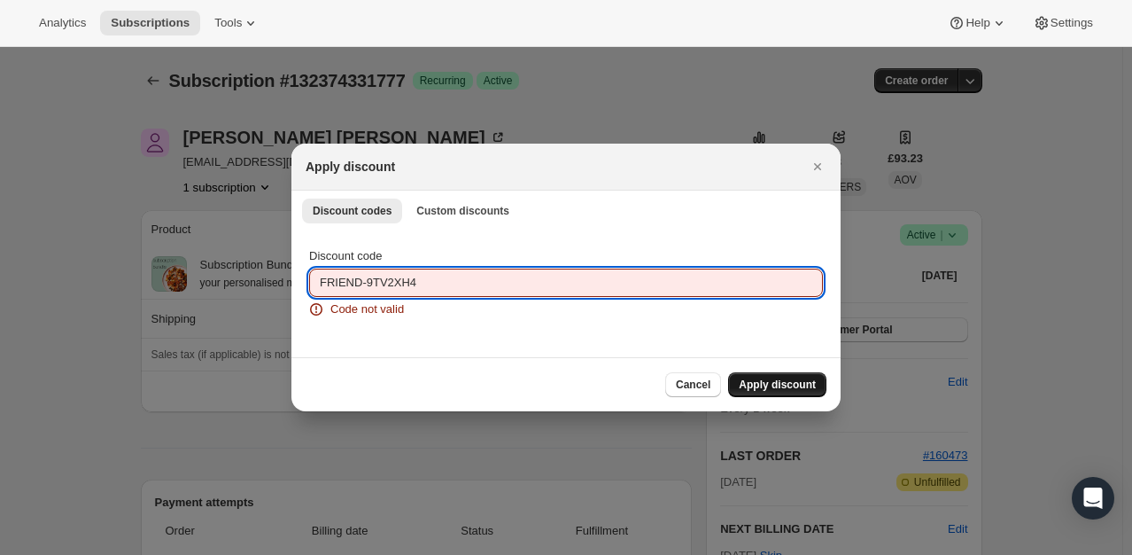
click at [769, 377] on span "Apply discount" at bounding box center [777, 384] width 77 height 14
click at [418, 284] on input "FRIEND-9TV2XH4" at bounding box center [566, 282] width 514 height 28
click at [447, 220] on button "Custom discounts" at bounding box center [463, 210] width 114 height 25
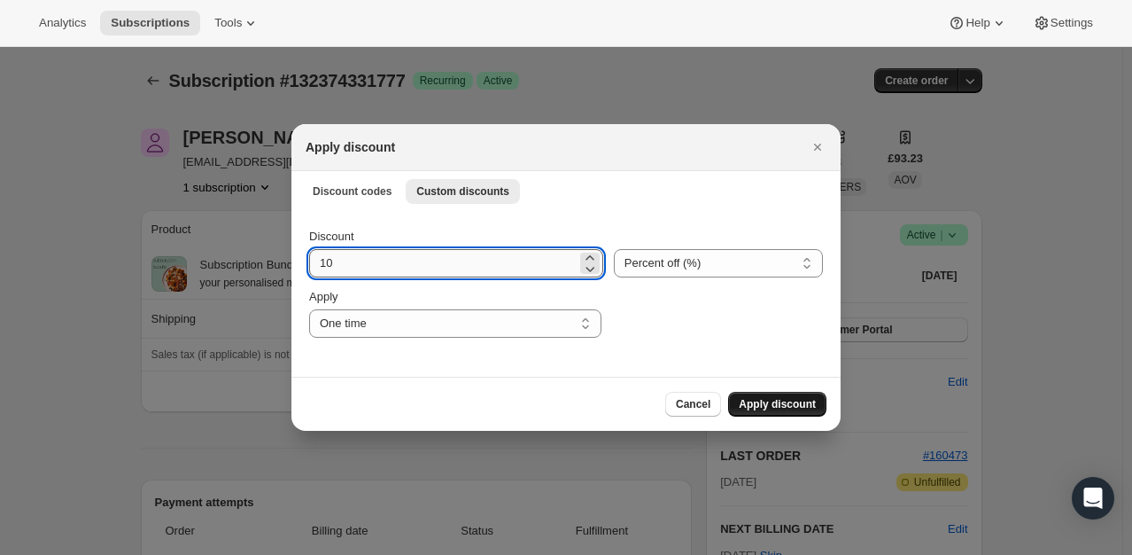
click at [389, 258] on input "10" at bounding box center [443, 263] width 268 height 28
drag, startPoint x: 389, startPoint y: 258, endPoint x: 259, endPoint y: 260, distance: 130.3
type input "25"
click at [801, 411] on button "Apply discount" at bounding box center [777, 404] width 98 height 25
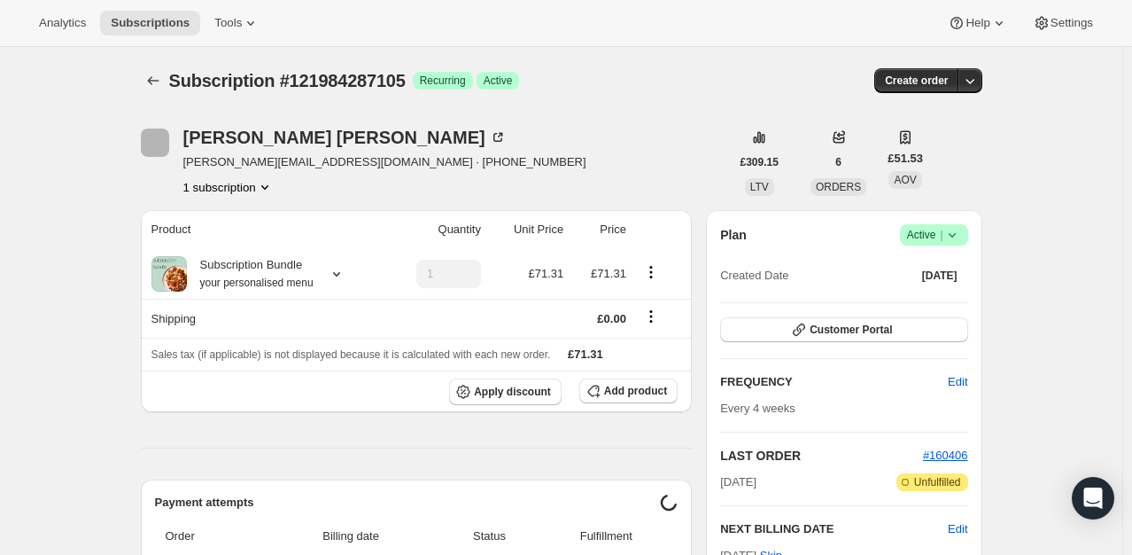
click at [957, 221] on div "Plan Success Active | Created Date [DATE] Customer Portal FREQUENCY Edit Every …" at bounding box center [844, 439] width 276 height 458
click at [959, 239] on icon at bounding box center [953, 235] width 18 height 18
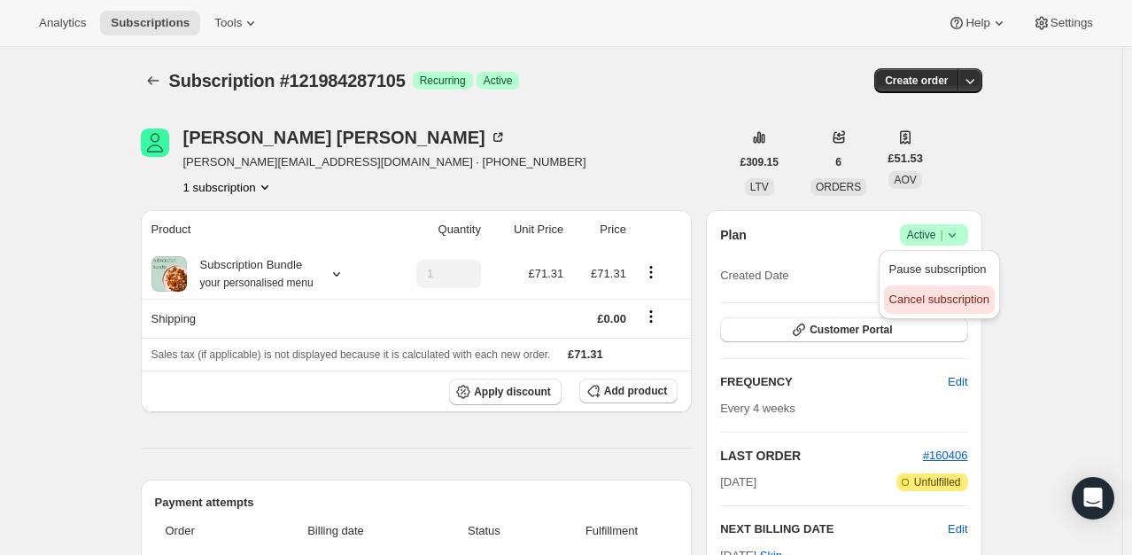
click at [923, 293] on span "Cancel subscription" at bounding box center [940, 298] width 100 height 13
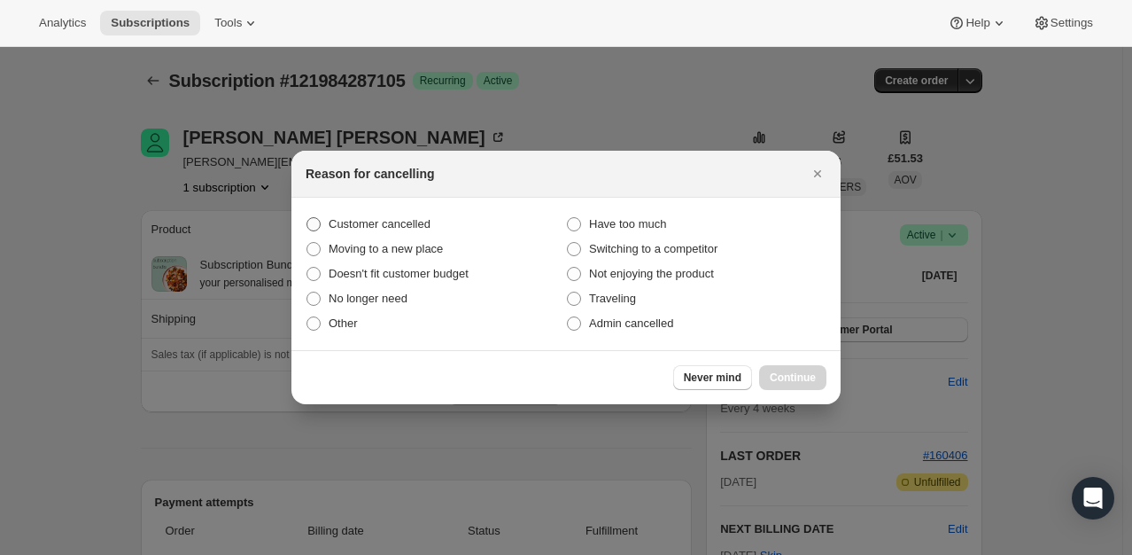
click at [393, 224] on span "Customer cancelled" at bounding box center [380, 223] width 102 height 13
click at [307, 218] on input "Customer cancelled" at bounding box center [307, 217] width 1 height 1
radio input "true"
click at [801, 382] on span "Continue" at bounding box center [793, 377] width 46 height 14
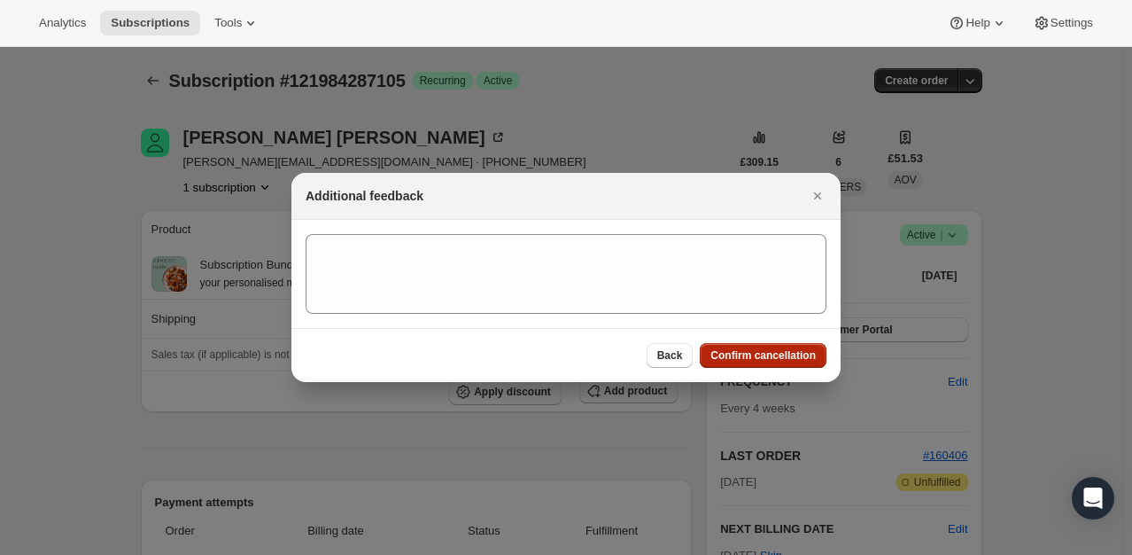
click at [744, 349] on span "Confirm cancellation" at bounding box center [763, 355] width 105 height 14
